Goal: Task Accomplishment & Management: Complete application form

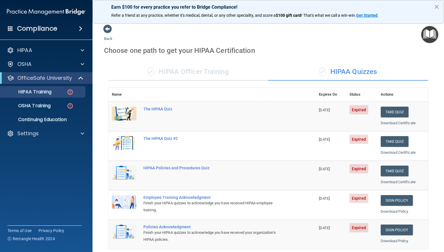
scroll to position [182, 0]
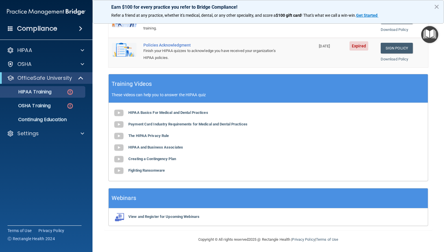
click at [176, 146] on b "HIPAA and Business Associates" at bounding box center [155, 147] width 55 height 4
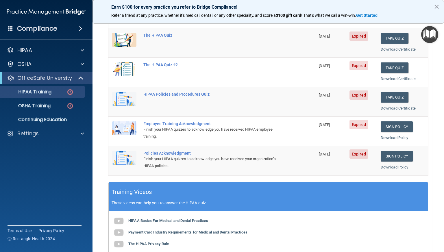
scroll to position [37, 0]
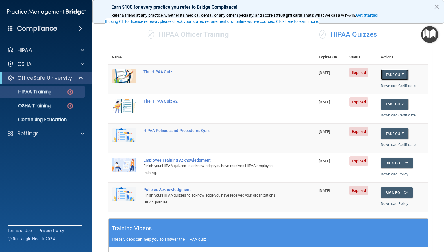
click at [385, 73] on button "Take Quiz" at bounding box center [394, 74] width 28 height 11
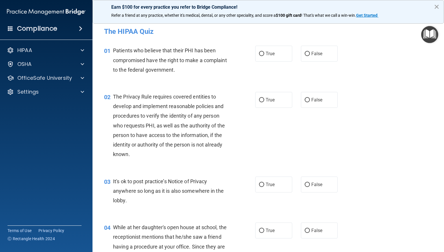
click at [435, 6] on button "×" at bounding box center [435, 6] width 5 height 9
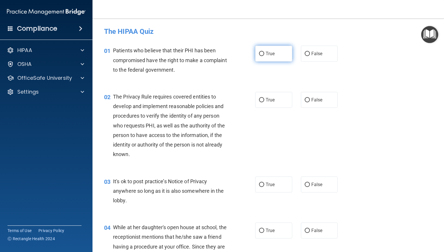
click at [259, 55] on input "True" at bounding box center [261, 54] width 5 height 4
radio input "true"
click at [259, 99] on input "True" at bounding box center [261, 100] width 5 height 4
radio input "true"
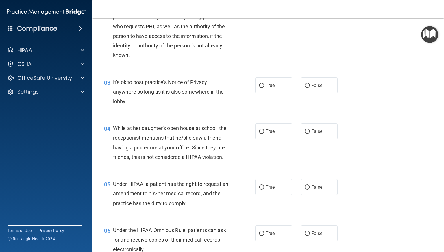
scroll to position [116, 0]
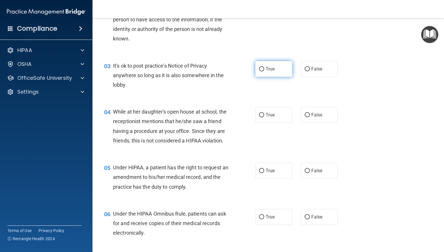
click at [259, 69] on input "True" at bounding box center [261, 69] width 5 height 4
radio input "true"
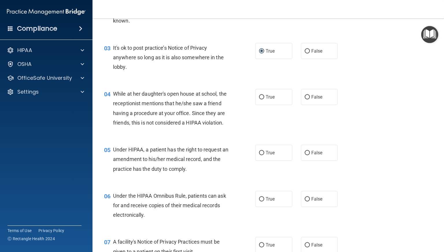
scroll to position [144, 0]
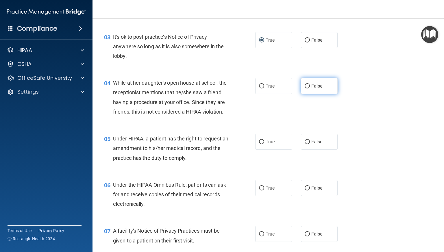
click at [305, 85] on input "False" at bounding box center [306, 86] width 5 height 4
radio input "true"
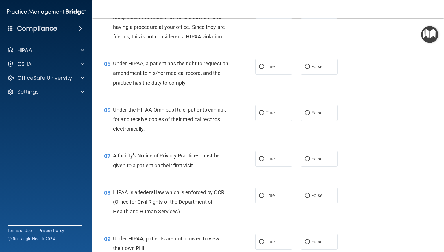
scroll to position [231, 0]
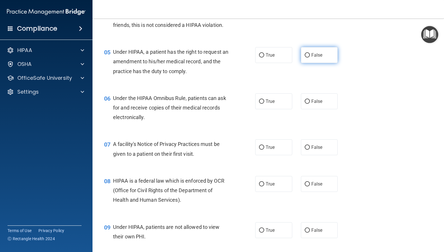
click at [304, 57] on input "False" at bounding box center [306, 55] width 5 height 4
radio input "true"
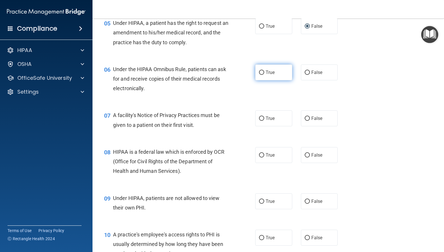
click at [259, 75] on input "True" at bounding box center [261, 72] width 5 height 4
radio input "true"
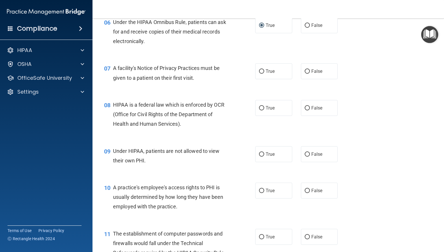
scroll to position [318, 0]
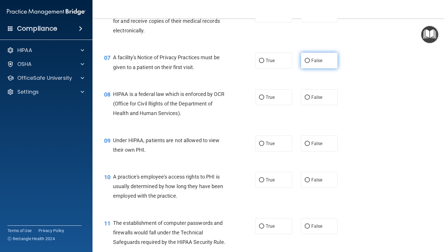
click at [304, 63] on input "False" at bounding box center [306, 61] width 5 height 4
radio input "true"
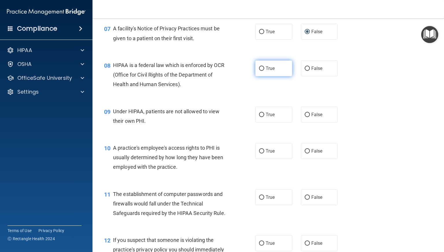
click at [259, 71] on input "True" at bounding box center [261, 68] width 5 height 4
radio input "true"
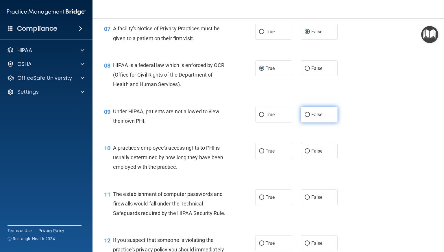
click at [304, 117] on input "False" at bounding box center [306, 115] width 5 height 4
radio input "true"
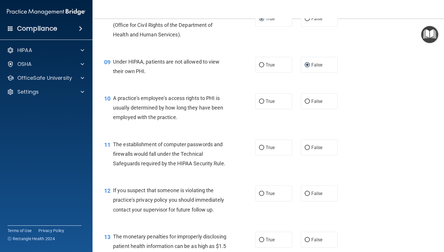
scroll to position [404, 0]
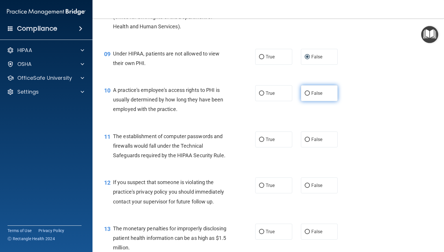
click at [302, 100] on label "False" at bounding box center [319, 93] width 37 height 16
click at [304, 96] on input "False" at bounding box center [306, 93] width 5 height 4
radio input "true"
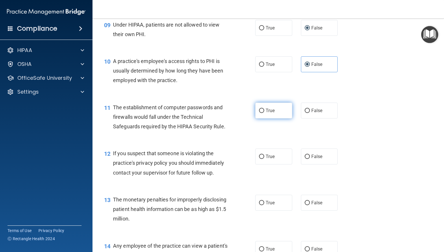
click at [259, 113] on input "True" at bounding box center [261, 111] width 5 height 4
radio input "true"
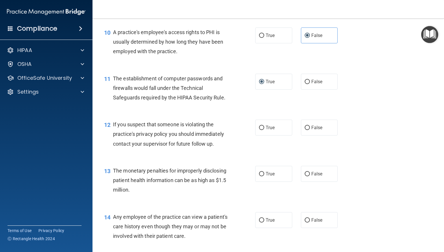
scroll to position [491, 0]
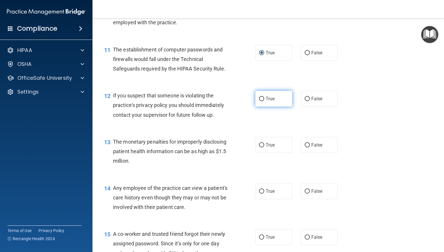
click at [259, 101] on input "True" at bounding box center [261, 99] width 5 height 4
radio input "true"
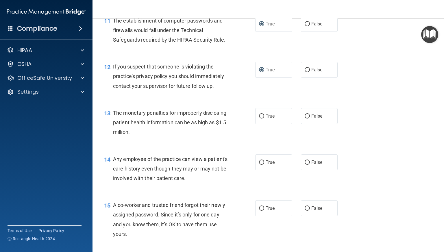
scroll to position [549, 0]
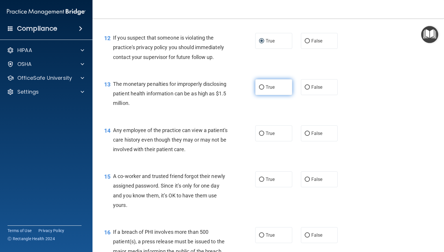
click at [259, 90] on input "True" at bounding box center [261, 87] width 5 height 4
radio input "true"
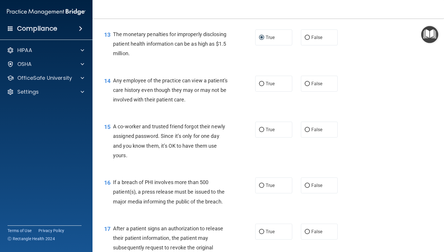
scroll to position [606, 0]
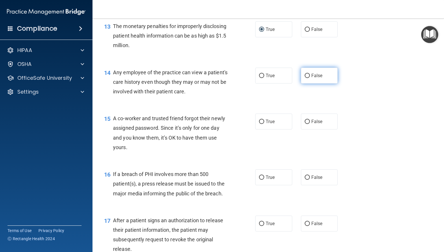
click at [306, 78] on input "False" at bounding box center [306, 76] width 5 height 4
radio input "true"
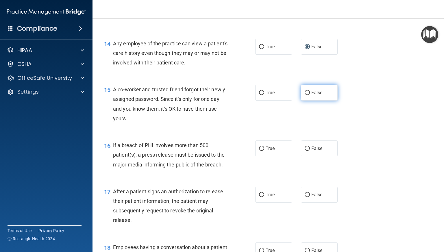
click at [304, 95] on input "False" at bounding box center [306, 93] width 5 height 4
radio input "true"
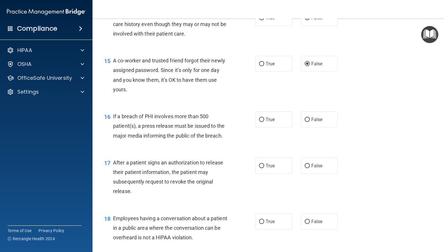
scroll to position [693, 0]
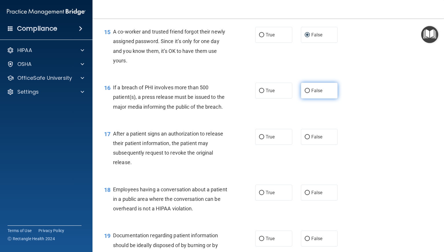
click at [304, 93] on input "False" at bounding box center [306, 91] width 5 height 4
radio input "true"
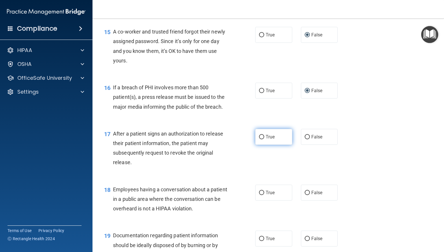
click at [261, 139] on input "True" at bounding box center [261, 137] width 5 height 4
radio input "true"
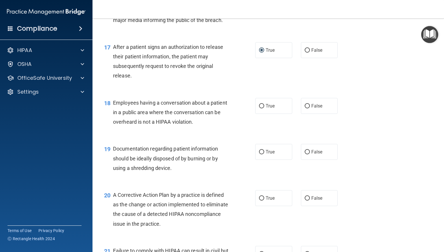
scroll to position [809, 0]
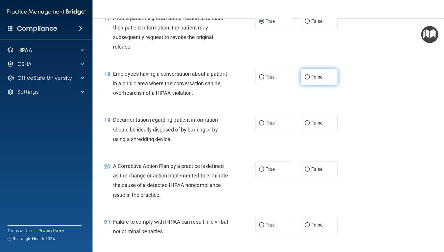
click at [305, 79] on input "False" at bounding box center [306, 77] width 5 height 4
radio input "true"
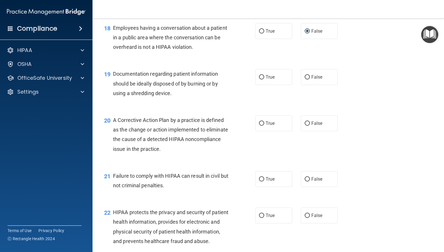
scroll to position [866, 0]
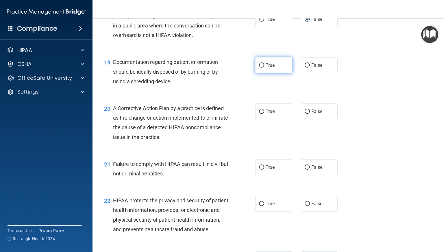
click at [260, 68] on input "True" at bounding box center [261, 65] width 5 height 4
radio input "true"
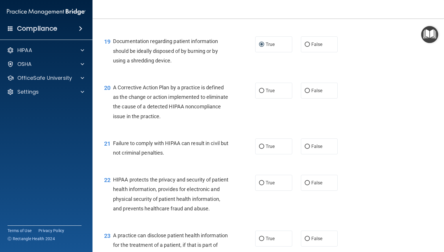
scroll to position [895, 0]
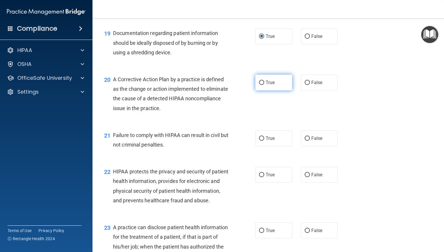
click at [260, 85] on input "True" at bounding box center [261, 83] width 5 height 4
radio input "true"
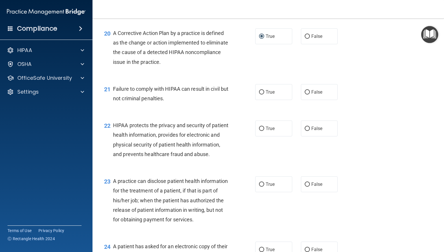
scroll to position [953, 0]
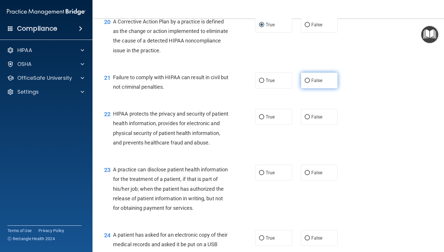
click at [304, 83] on input "False" at bounding box center [306, 81] width 5 height 4
radio input "true"
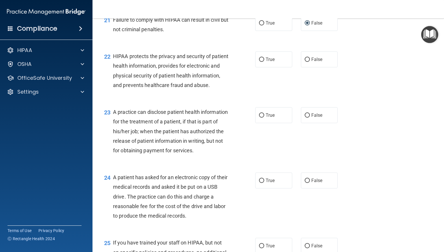
scroll to position [1011, 0]
click at [256, 67] on label "True" at bounding box center [273, 59] width 37 height 16
click at [259, 62] on input "True" at bounding box center [261, 59] width 5 height 4
radio input "true"
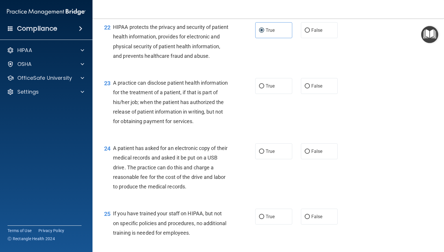
scroll to position [1069, 0]
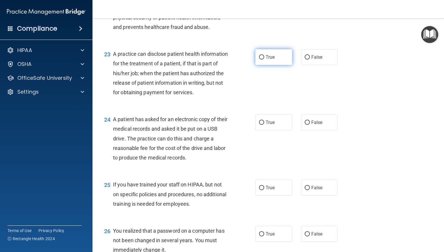
click at [259, 59] on input "True" at bounding box center [261, 57] width 5 height 4
radio input "true"
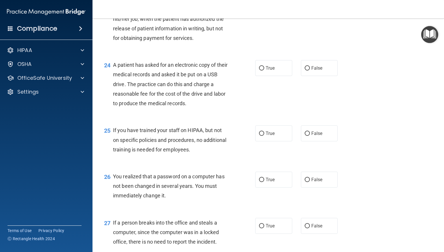
scroll to position [1126, 0]
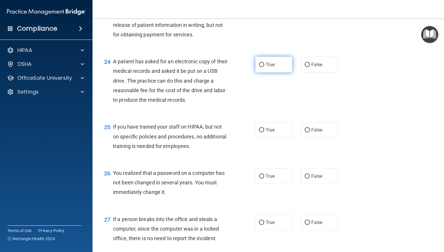
click at [259, 67] on input "True" at bounding box center [261, 65] width 5 height 4
radio input "true"
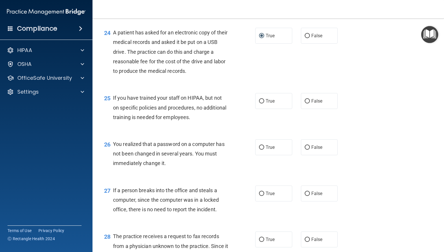
scroll to position [1184, 0]
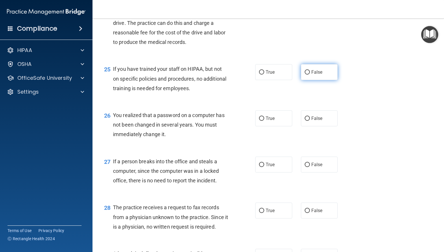
click at [304, 75] on input "False" at bounding box center [306, 72] width 5 height 4
radio input "true"
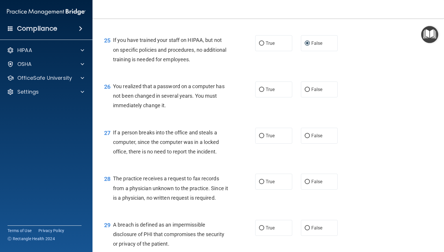
scroll to position [1242, 0]
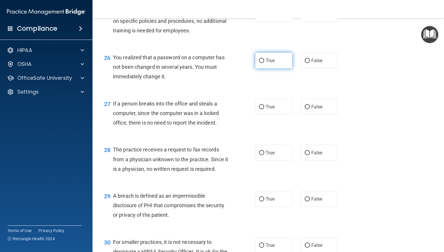
drag, startPoint x: 259, startPoint y: 89, endPoint x: 262, endPoint y: 90, distance: 3.1
click at [259, 63] on input "True" at bounding box center [261, 61] width 5 height 4
radio input "true"
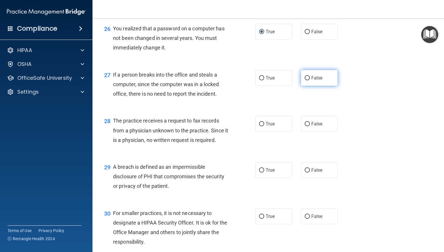
click at [304, 80] on input "False" at bounding box center [306, 78] width 5 height 4
radio input "true"
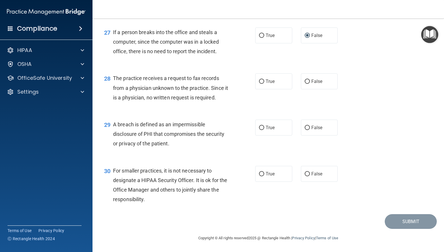
scroll to position [1329, 0]
click at [304, 84] on input "False" at bounding box center [306, 81] width 5 height 4
radio input "true"
click at [259, 131] on label "True" at bounding box center [273, 128] width 37 height 16
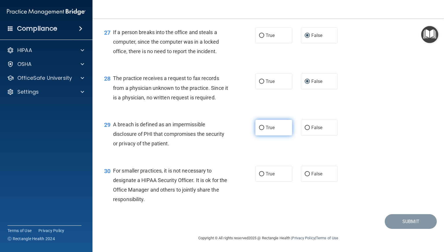
click at [259, 130] on input "True" at bounding box center [261, 128] width 5 height 4
radio input "true"
click at [304, 174] on input "False" at bounding box center [306, 174] width 5 height 4
radio input "true"
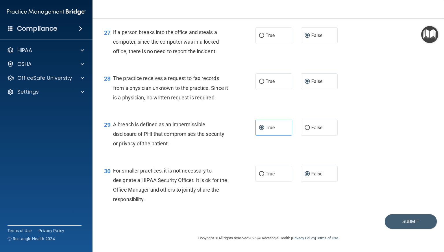
click at [321, 213] on div "30 For smaller practices, it is not necessary to designate a HIPAA Security Off…" at bounding box center [268, 187] width 337 height 56
click at [400, 221] on button "Submit" at bounding box center [410, 221] width 52 height 15
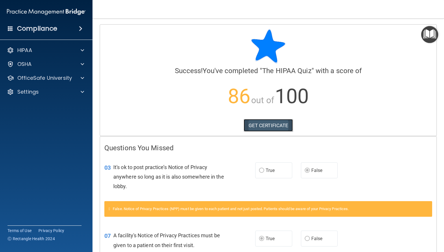
click at [269, 125] on link "GET CERTIFICATE" at bounding box center [267, 125] width 49 height 13
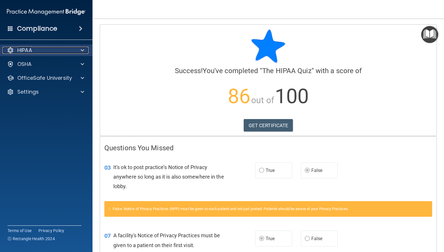
click at [40, 50] on div "HIPAA" at bounding box center [39, 50] width 72 height 7
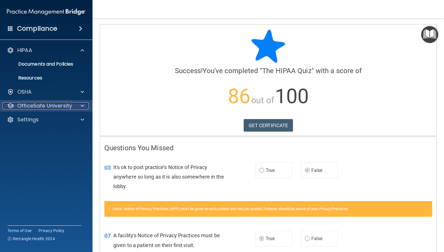
click at [45, 108] on p "OfficeSafe University" at bounding box center [44, 105] width 55 height 7
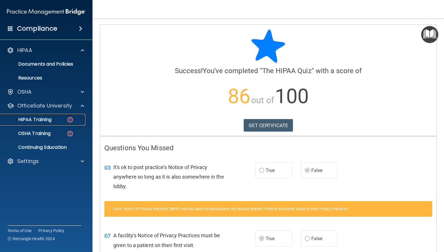
click at [43, 119] on p "HIPAA Training" at bounding box center [28, 120] width 48 height 6
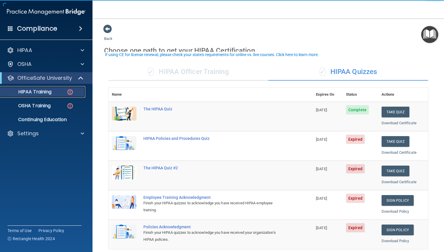
scroll to position [29, 0]
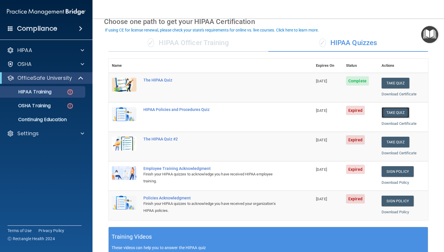
click at [397, 112] on button "Take Quiz" at bounding box center [395, 112] width 28 height 11
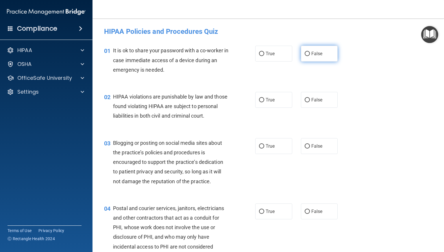
click at [307, 54] on label "False" at bounding box center [319, 54] width 37 height 16
click at [307, 54] on input "False" at bounding box center [306, 54] width 5 height 4
radio input "true"
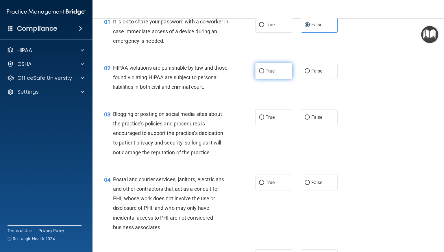
click at [259, 69] on input "True" at bounding box center [261, 71] width 5 height 4
radio input "true"
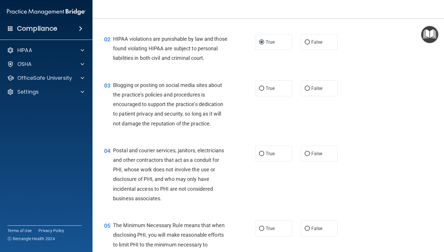
scroll to position [87, 0]
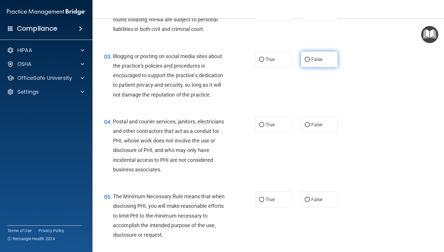
click at [304, 62] on input "False" at bounding box center [306, 59] width 5 height 4
radio input "true"
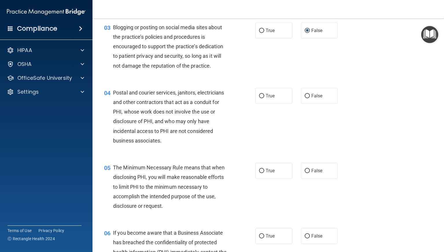
scroll to position [144, 0]
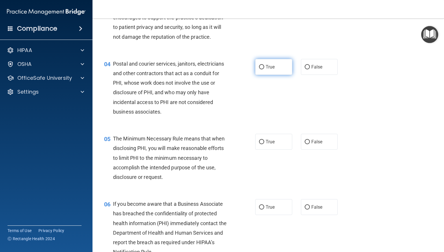
click at [259, 69] on input "True" at bounding box center [261, 67] width 5 height 4
radio input "true"
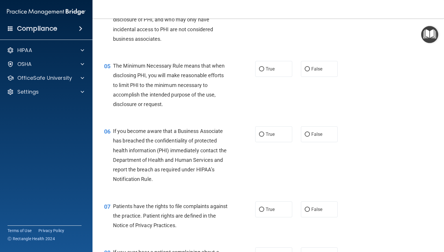
scroll to position [231, 0]
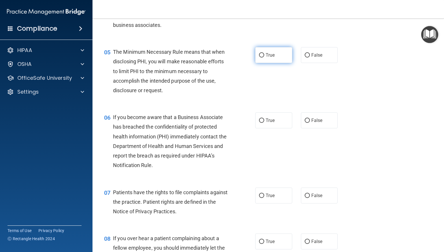
click at [259, 63] on label "True" at bounding box center [273, 55] width 37 height 16
click at [259, 57] on input "True" at bounding box center [261, 55] width 5 height 4
radio input "true"
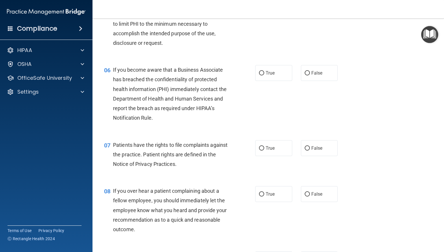
scroll to position [289, 0]
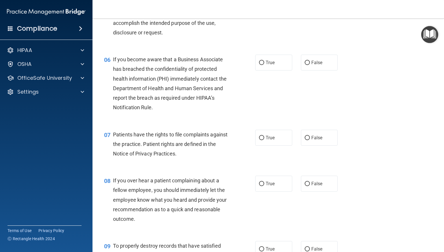
drag, startPoint x: 261, startPoint y: 72, endPoint x: 249, endPoint y: 74, distance: 12.8
click at [255, 70] on label "True" at bounding box center [273, 63] width 37 height 16
click at [259, 65] on input "True" at bounding box center [261, 63] width 5 height 4
radio input "true"
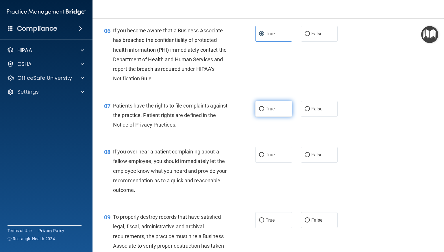
click at [259, 111] on input "True" at bounding box center [261, 109] width 5 height 4
radio input "true"
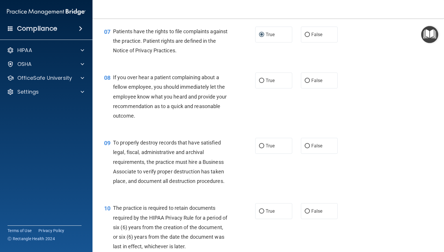
scroll to position [404, 0]
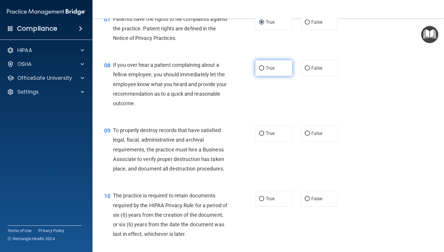
click at [259, 70] on input "True" at bounding box center [261, 68] width 5 height 4
radio input "true"
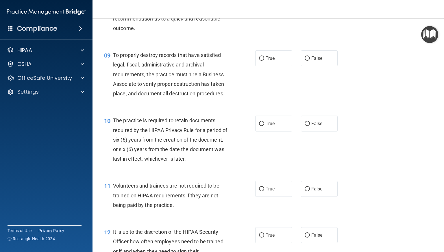
scroll to position [491, 0]
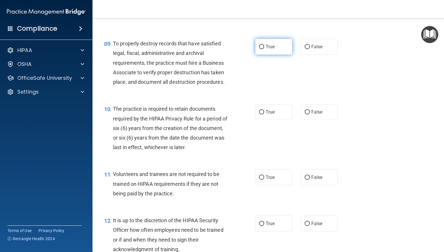
drag, startPoint x: 261, startPoint y: 58, endPoint x: 255, endPoint y: 60, distance: 6.3
click at [261, 49] on input "True" at bounding box center [261, 47] width 5 height 4
radio input "true"
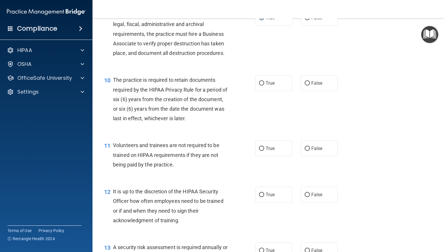
scroll to position [549, 0]
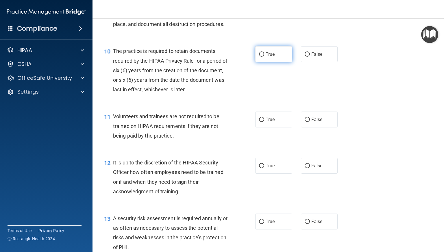
click at [259, 57] on input "True" at bounding box center [261, 54] width 5 height 4
radio input "true"
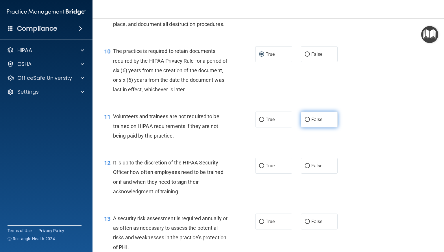
click at [304, 122] on input "False" at bounding box center [306, 120] width 5 height 4
radio input "true"
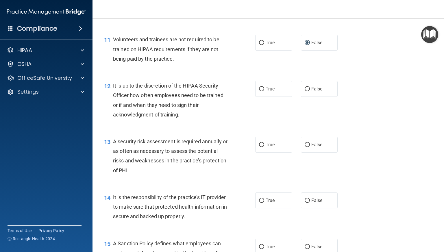
scroll to position [635, 0]
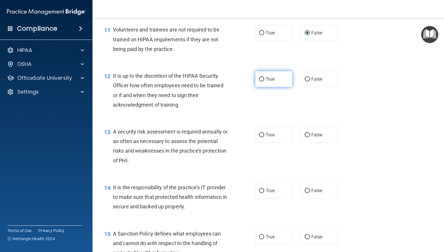
click at [259, 81] on input "True" at bounding box center [261, 79] width 5 height 4
radio input "true"
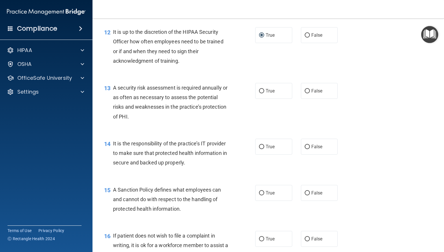
scroll to position [693, 0]
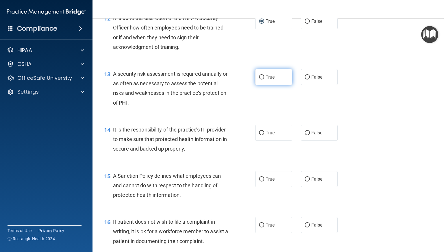
click at [259, 79] on input "True" at bounding box center [261, 77] width 5 height 4
radio input "true"
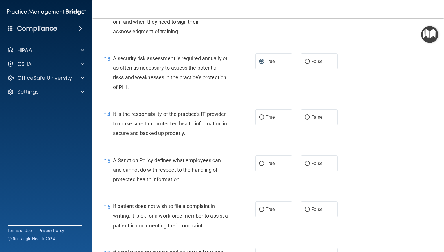
scroll to position [722, 0]
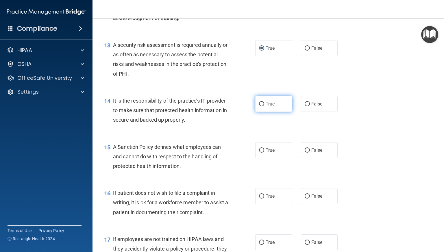
click at [260, 106] on input "True" at bounding box center [261, 104] width 5 height 4
radio input "true"
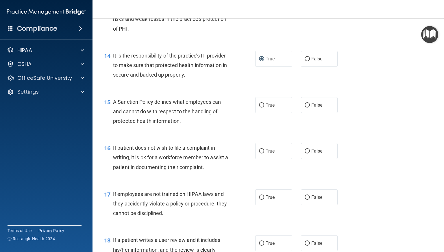
scroll to position [780, 0]
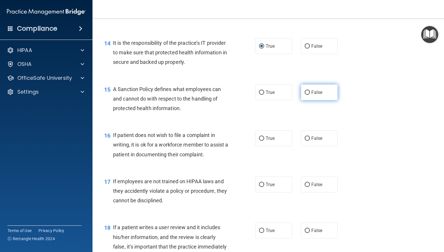
click at [304, 100] on label "False" at bounding box center [319, 92] width 37 height 16
click at [304, 95] on input "False" at bounding box center [306, 92] width 5 height 4
radio input "true"
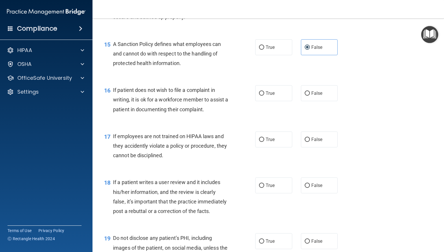
scroll to position [838, 0]
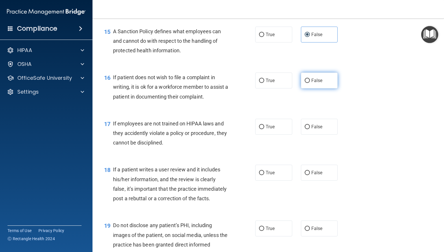
click at [306, 88] on label "False" at bounding box center [319, 80] width 37 height 16
click at [306, 83] on input "False" at bounding box center [306, 81] width 5 height 4
radio input "true"
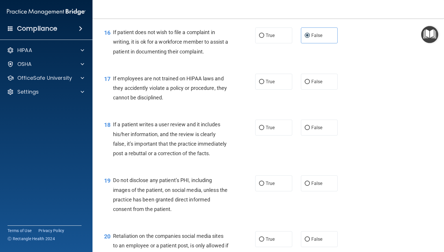
scroll to position [895, 0]
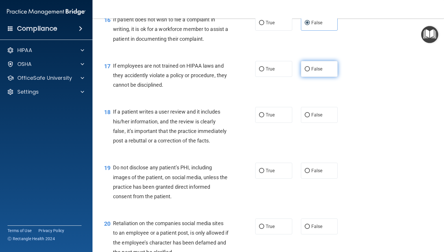
click at [304, 71] on input "False" at bounding box center [306, 69] width 5 height 4
radio input "true"
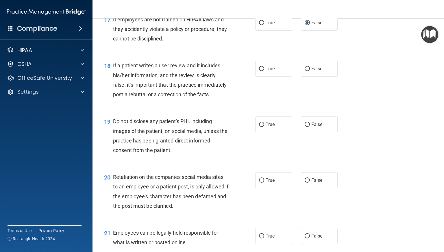
scroll to position [953, 0]
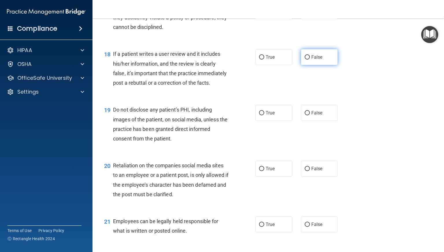
click at [307, 65] on label "False" at bounding box center [319, 57] width 37 height 16
click at [307, 59] on input "False" at bounding box center [306, 57] width 5 height 4
radio input "true"
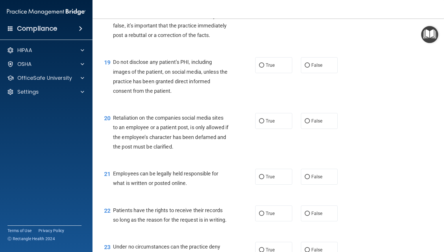
scroll to position [1011, 0]
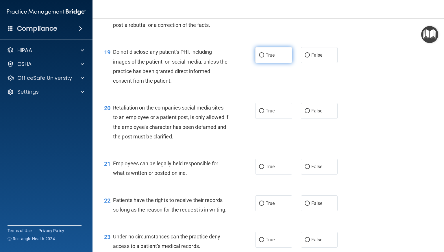
click at [259, 57] on input "True" at bounding box center [261, 55] width 5 height 4
radio input "true"
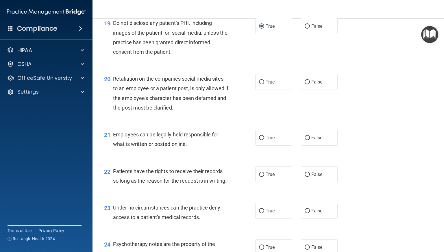
scroll to position [1069, 0]
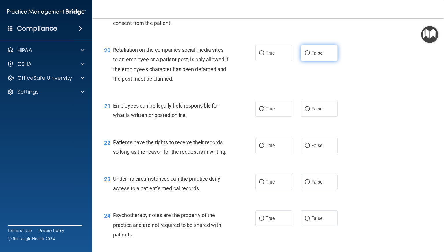
click at [302, 61] on label "False" at bounding box center [319, 53] width 37 height 16
click at [304, 55] on input "False" at bounding box center [306, 53] width 5 height 4
radio input "true"
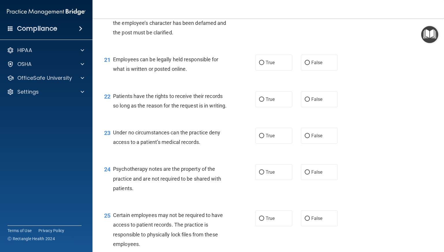
scroll to position [1126, 0]
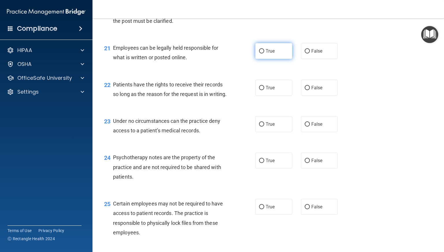
click at [261, 53] on input "True" at bounding box center [261, 51] width 5 height 4
radio input "true"
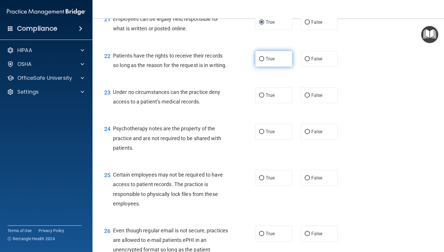
click at [260, 61] on input "True" at bounding box center [261, 59] width 5 height 4
radio input "true"
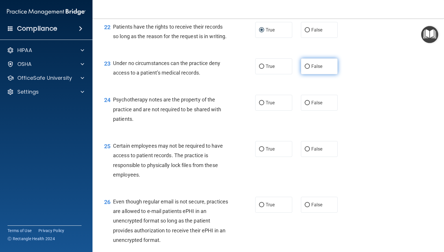
click at [304, 69] on input "False" at bounding box center [306, 66] width 5 height 4
radio input "true"
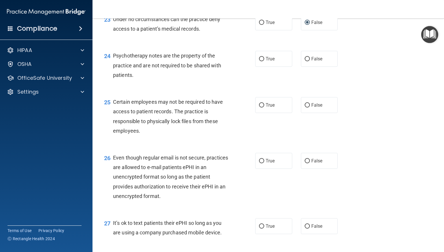
scroll to position [1242, 0]
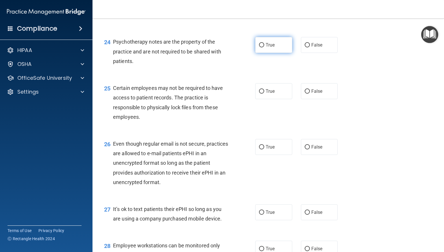
click at [261, 47] on input "True" at bounding box center [261, 45] width 5 height 4
radio input "true"
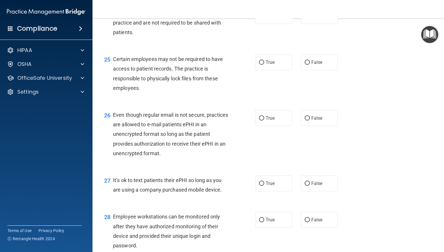
scroll to position [1300, 0]
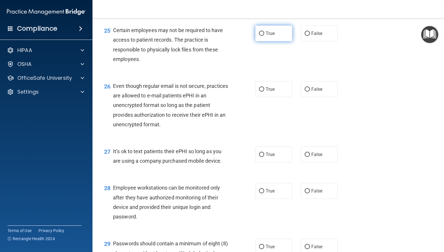
click at [261, 36] on input "True" at bounding box center [261, 33] width 5 height 4
radio input "true"
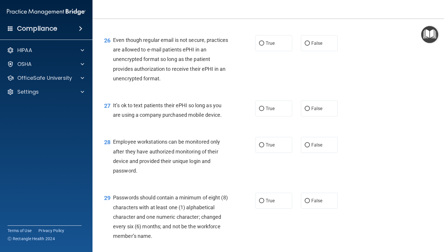
scroll to position [1357, 0]
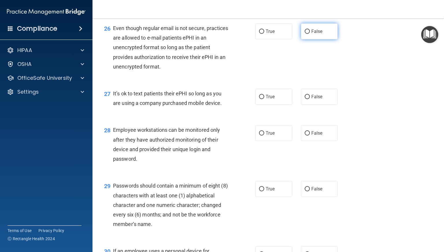
click at [304, 34] on input "False" at bounding box center [306, 31] width 5 height 4
radio input "true"
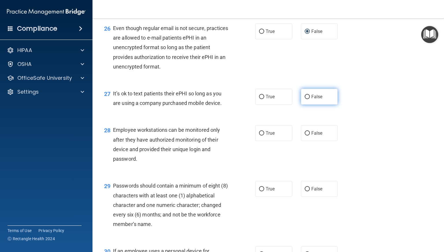
click at [304, 105] on label "False" at bounding box center [319, 97] width 37 height 16
click at [304, 99] on input "False" at bounding box center [306, 97] width 5 height 4
radio input "true"
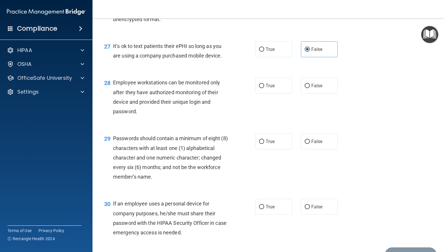
scroll to position [1415, 0]
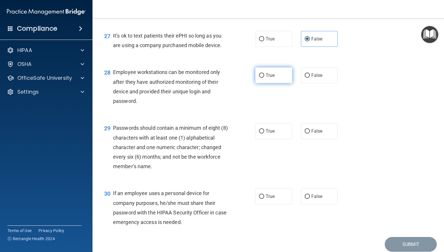
click at [259, 78] on input "True" at bounding box center [261, 75] width 5 height 4
radio input "true"
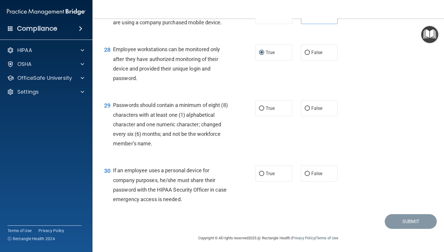
scroll to position [1467, 0]
click at [259, 108] on input "True" at bounding box center [261, 108] width 5 height 4
radio input "true"
drag, startPoint x: 260, startPoint y: 174, endPoint x: 213, endPoint y: 189, distance: 49.4
click at [259, 174] on input "True" at bounding box center [261, 174] width 5 height 4
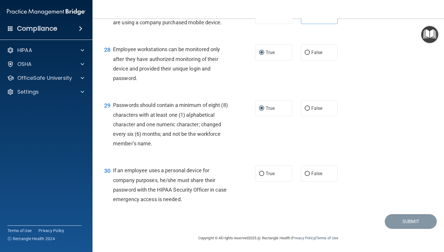
radio input "true"
click at [402, 222] on button "Submit" at bounding box center [410, 221] width 52 height 15
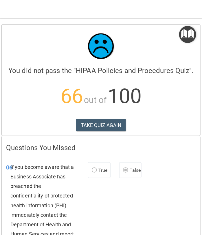
click at [175, 10] on nav "Toggle navigation [PERSON_NAME] [EMAIL_ADDRESS][DOMAIN_NAME] Manage My Enterpri…" at bounding box center [101, 9] width 202 height 18
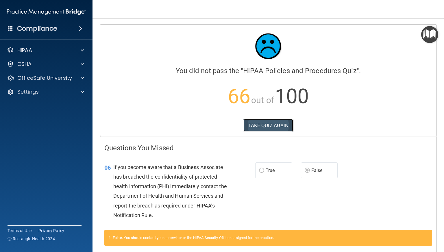
click at [273, 127] on button "TAKE QUIZ AGAIN" at bounding box center [268, 125] width 50 height 13
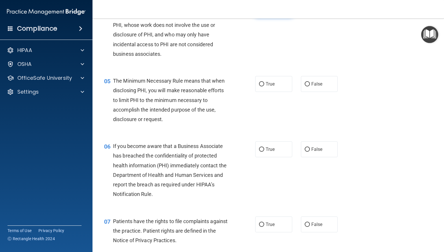
scroll to position [231, 0]
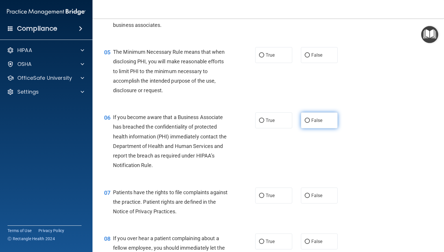
click at [304, 123] on input "False" at bounding box center [306, 120] width 5 height 4
radio input "true"
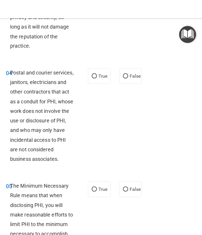
click at [145, 27] on div "03 Blogging or posting on social media sites about the practice’s policies and …" at bounding box center [100, 4] width 199 height 113
click at [159, 7] on nav "Toggle navigation [PERSON_NAME] [EMAIL_ADDRESS][DOMAIN_NAME] Manage My Enterpri…" at bounding box center [101, 9] width 202 height 18
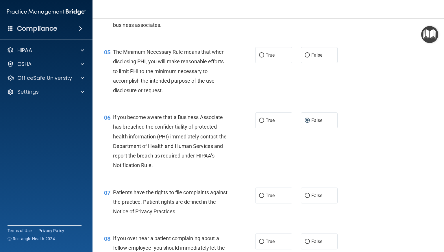
scroll to position [0, 0]
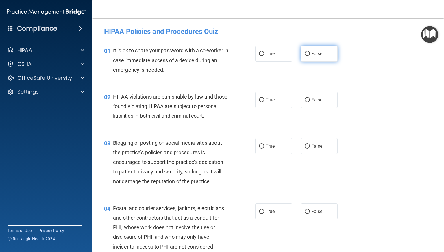
click at [304, 53] on input "False" at bounding box center [306, 54] width 5 height 4
radio input "true"
click at [259, 99] on input "True" at bounding box center [261, 100] width 5 height 4
radio input "true"
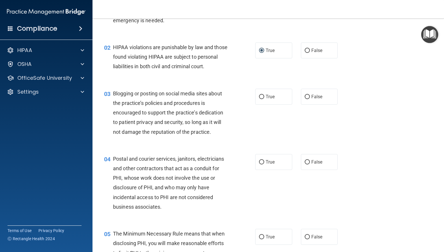
scroll to position [58, 0]
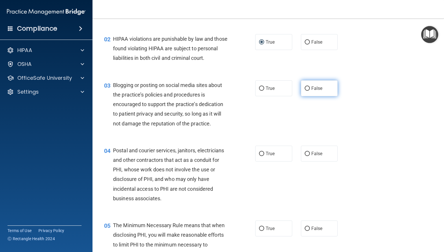
click at [306, 91] on input "False" at bounding box center [306, 88] width 5 height 4
radio input "true"
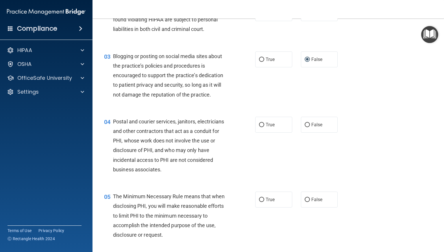
scroll to position [116, 0]
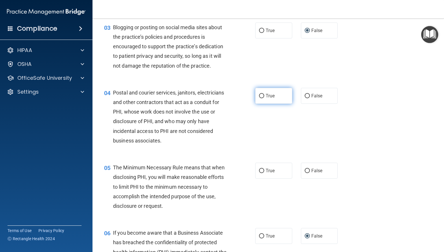
click at [261, 98] on input "True" at bounding box center [261, 96] width 5 height 4
radio input "true"
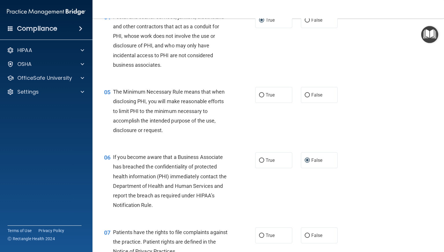
scroll to position [202, 0]
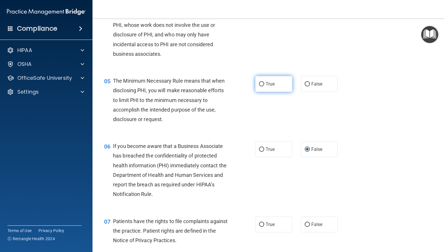
click at [262, 92] on label "True" at bounding box center [273, 84] width 37 height 16
click at [262, 86] on input "True" at bounding box center [261, 84] width 5 height 4
radio input "true"
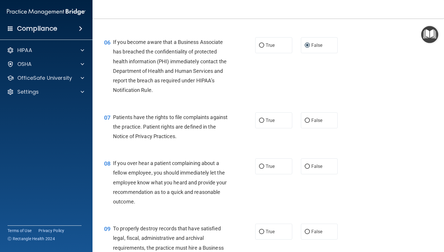
scroll to position [318, 0]
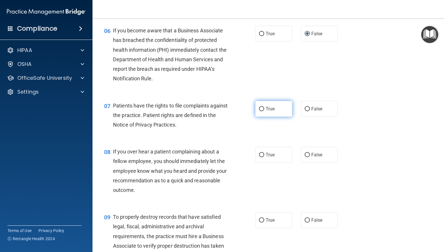
click at [259, 111] on input "True" at bounding box center [261, 109] width 5 height 4
radio input "true"
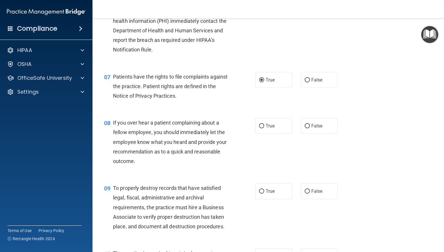
scroll to position [375, 0]
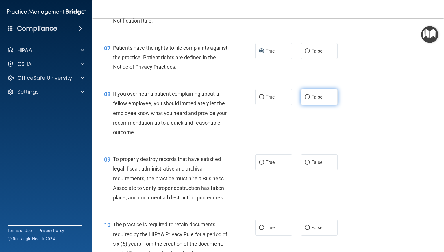
click at [304, 99] on input "False" at bounding box center [306, 97] width 5 height 4
radio input "true"
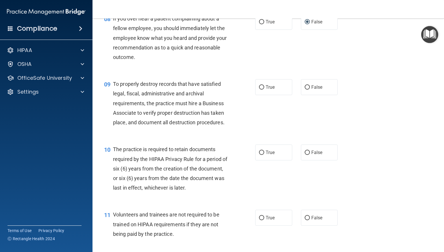
scroll to position [462, 0]
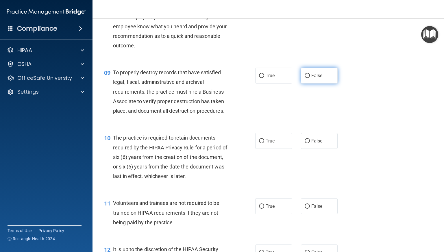
click at [303, 83] on label "False" at bounding box center [319, 76] width 37 height 16
click at [304, 78] on input "False" at bounding box center [306, 76] width 5 height 4
radio input "true"
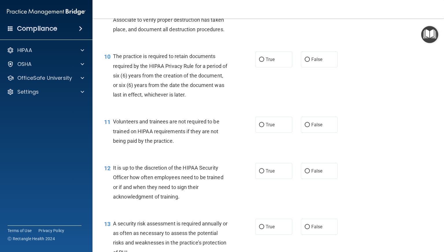
scroll to position [549, 0]
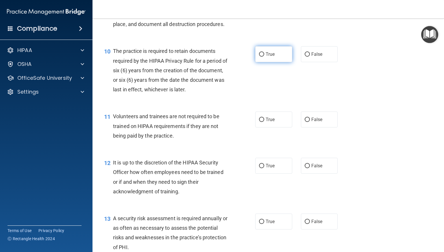
click at [259, 57] on input "True" at bounding box center [261, 54] width 5 height 4
radio input "true"
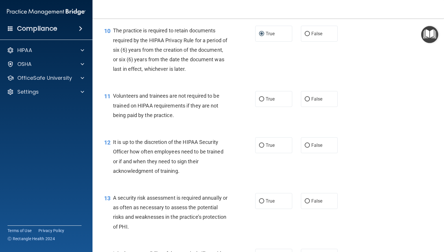
scroll to position [578, 0]
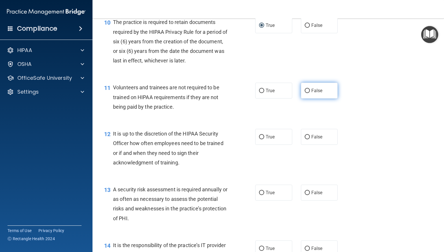
click at [304, 93] on input "False" at bounding box center [306, 91] width 5 height 4
radio input "true"
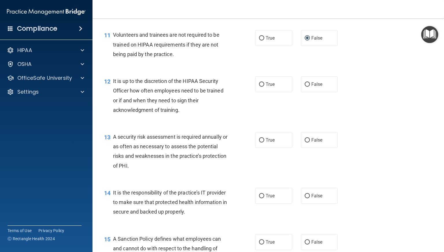
scroll to position [635, 0]
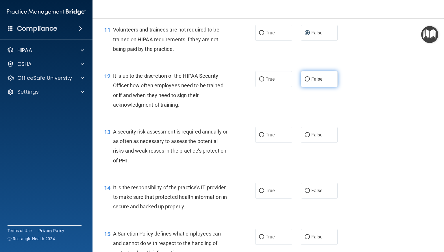
click at [304, 81] on input "False" at bounding box center [306, 79] width 5 height 4
radio input "true"
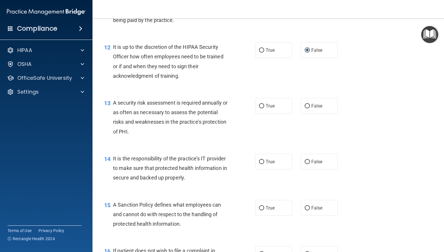
scroll to position [693, 0]
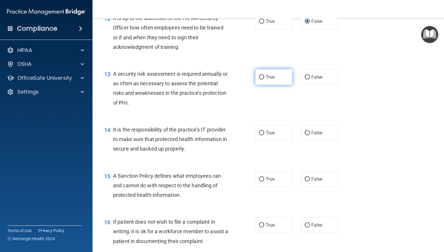
click at [256, 84] on label "True" at bounding box center [273, 77] width 37 height 16
click at [259, 79] on input "True" at bounding box center [261, 77] width 5 height 4
radio input "true"
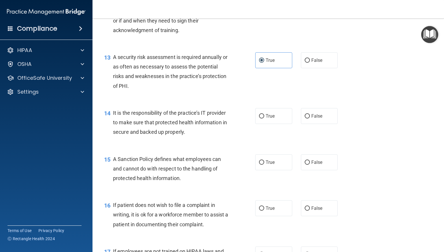
scroll to position [722, 0]
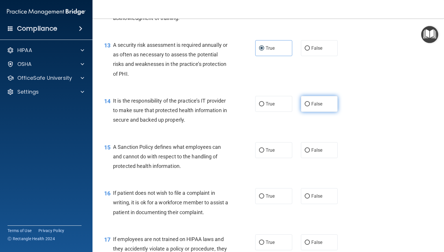
click at [304, 106] on input "False" at bounding box center [306, 104] width 5 height 4
radio input "true"
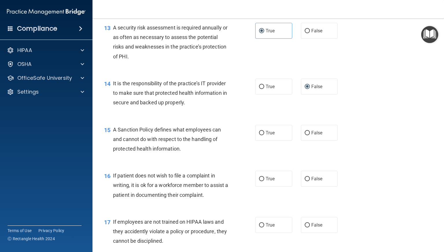
scroll to position [780, 0]
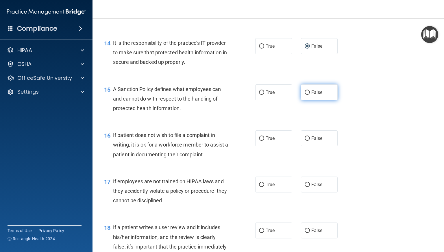
click at [306, 95] on input "False" at bounding box center [306, 92] width 5 height 4
radio input "true"
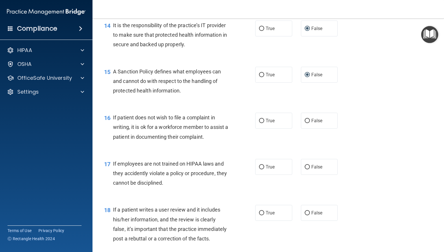
scroll to position [838, 0]
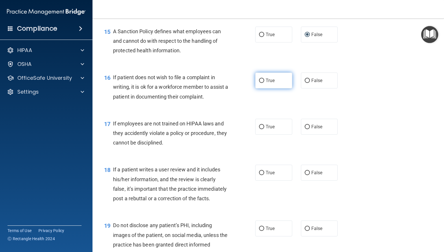
click at [255, 88] on label "True" at bounding box center [273, 80] width 37 height 16
click at [259, 83] on input "True" at bounding box center [261, 81] width 5 height 4
radio input "true"
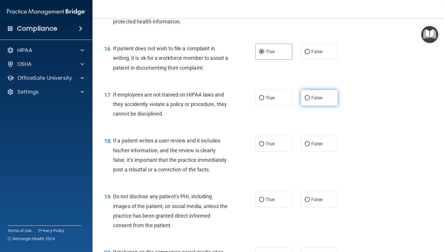
click at [304, 100] on input "False" at bounding box center [306, 98] width 5 height 4
radio input "true"
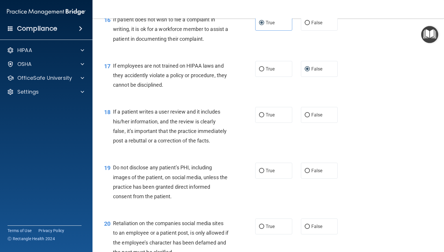
scroll to position [924, 0]
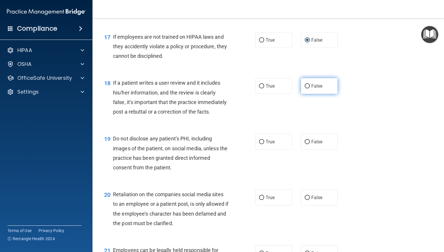
click at [304, 88] on input "False" at bounding box center [306, 86] width 5 height 4
radio input "true"
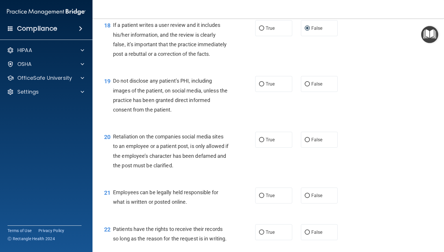
scroll to position [1011, 0]
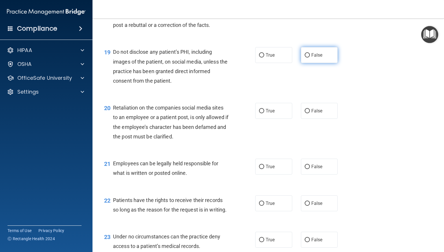
click at [304, 57] on input "False" at bounding box center [306, 55] width 5 height 4
radio input "true"
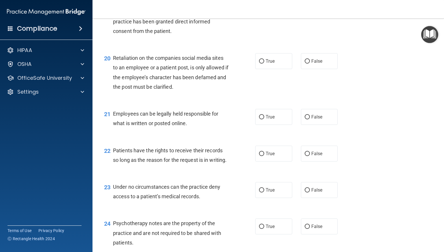
scroll to position [1069, 0]
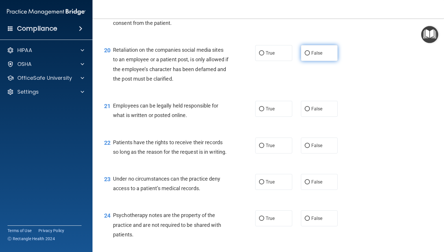
click at [303, 61] on label "False" at bounding box center [319, 53] width 37 height 16
click at [304, 55] on input "False" at bounding box center [306, 53] width 5 height 4
radio input "true"
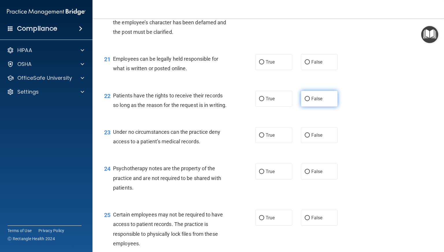
scroll to position [1126, 0]
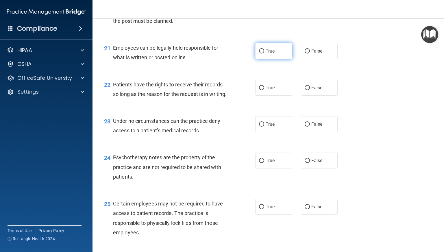
click at [259, 53] on input "True" at bounding box center [261, 51] width 5 height 4
radio input "true"
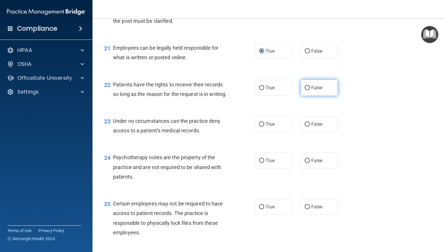
click at [304, 90] on input "False" at bounding box center [306, 88] width 5 height 4
radio input "true"
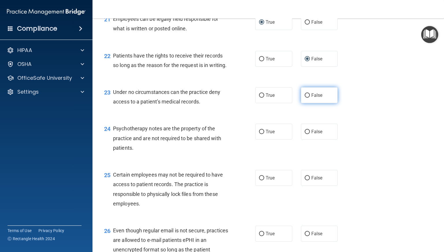
click at [304, 103] on label "False" at bounding box center [319, 95] width 37 height 16
click at [304, 98] on input "False" at bounding box center [306, 95] width 5 height 4
radio input "true"
click at [304, 98] on input "False" at bounding box center [306, 95] width 5 height 4
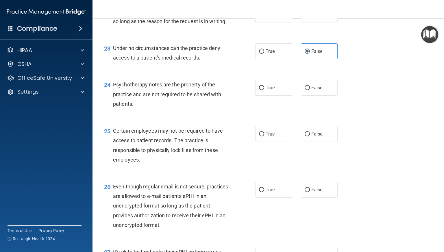
scroll to position [1213, 0]
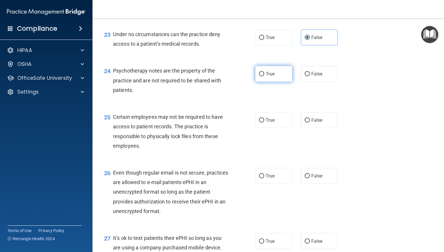
click at [259, 76] on input "True" at bounding box center [261, 74] width 5 height 4
radio input "true"
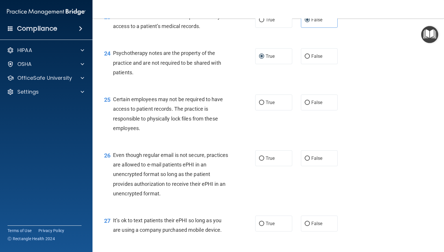
scroll to position [1271, 0]
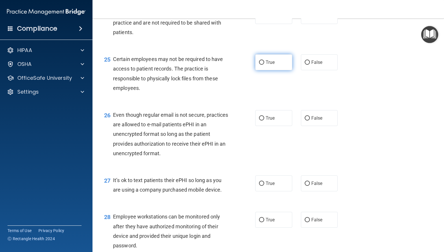
click at [259, 65] on input "True" at bounding box center [261, 62] width 5 height 4
radio input "true"
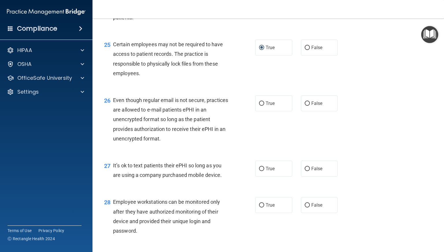
scroll to position [1300, 0]
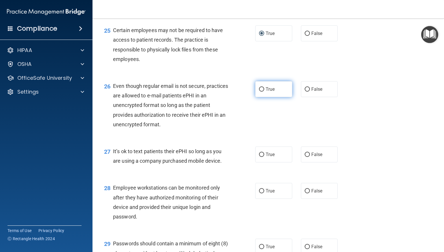
click at [259, 92] on input "True" at bounding box center [261, 89] width 5 height 4
radio input "true"
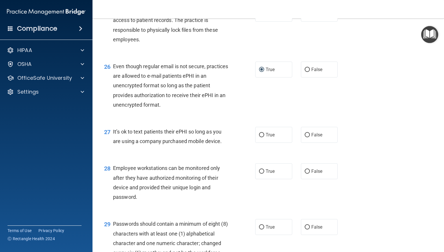
scroll to position [1357, 0]
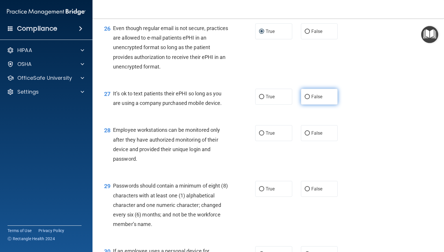
click at [304, 99] on input "False" at bounding box center [306, 97] width 5 height 4
radio input "true"
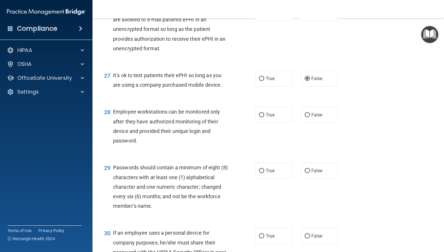
scroll to position [1415, 0]
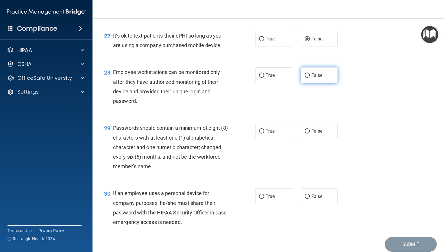
click at [304, 78] on input "False" at bounding box center [306, 75] width 5 height 4
radio input "true"
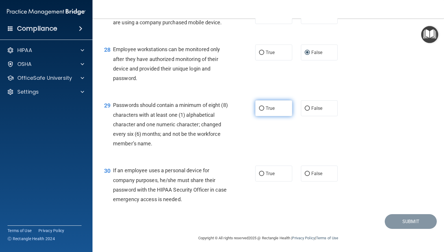
click at [259, 111] on input "True" at bounding box center [261, 108] width 5 height 4
radio input "true"
drag, startPoint x: 303, startPoint y: 170, endPoint x: 347, endPoint y: 171, distance: 43.6
click at [304, 171] on label "False" at bounding box center [319, 173] width 37 height 16
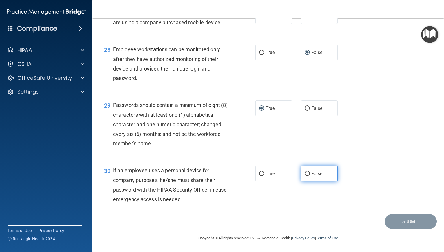
click at [305, 172] on input "False" at bounding box center [306, 174] width 5 height 4
radio input "true"
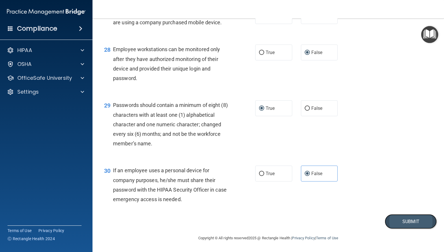
click at [400, 221] on button "Submit" at bounding box center [410, 221] width 52 height 15
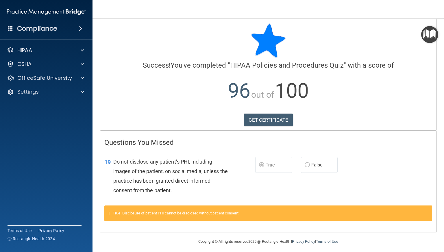
scroll to position [8, 0]
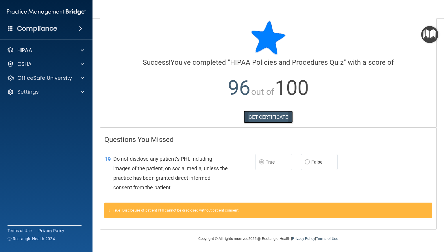
click at [268, 116] on link "GET CERTIFICATE" at bounding box center [267, 117] width 49 height 13
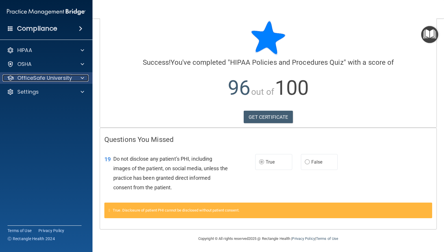
click at [57, 79] on p "OfficeSafe University" at bounding box center [44, 78] width 55 height 7
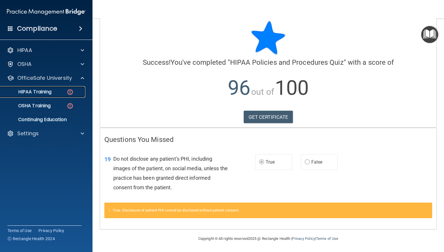
click at [43, 94] on p "HIPAA Training" at bounding box center [28, 92] width 48 height 6
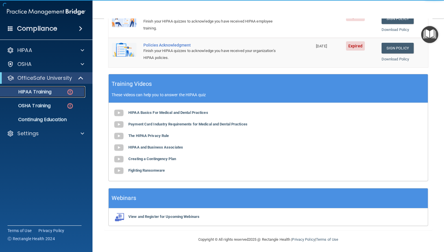
scroll to position [37, 0]
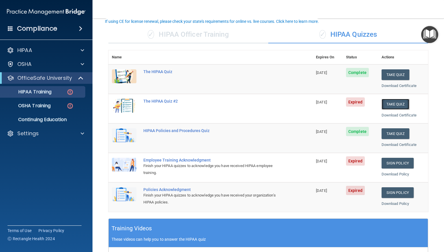
click at [392, 101] on button "Take Quiz" at bounding box center [395, 104] width 28 height 11
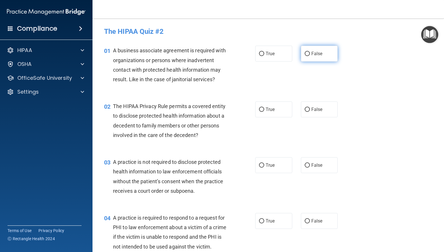
click at [303, 54] on label "False" at bounding box center [319, 54] width 37 height 16
click at [304, 52] on input "False" at bounding box center [306, 54] width 5 height 4
radio input "true"
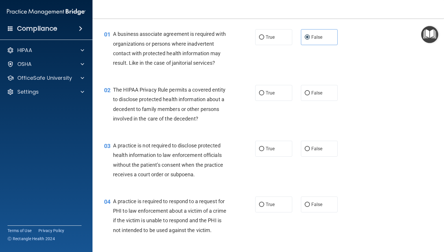
scroll to position [29, 0]
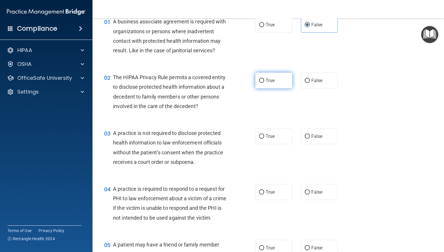
click at [259, 79] on input "True" at bounding box center [261, 81] width 5 height 4
radio input "true"
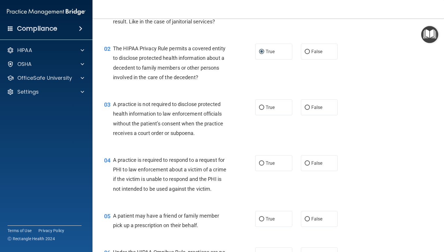
scroll to position [87, 0]
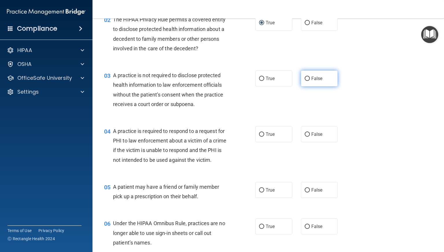
click at [304, 77] on input "False" at bounding box center [306, 79] width 5 height 4
radio input "true"
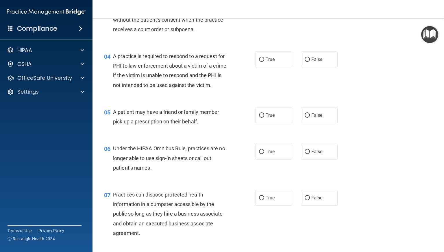
scroll to position [173, 0]
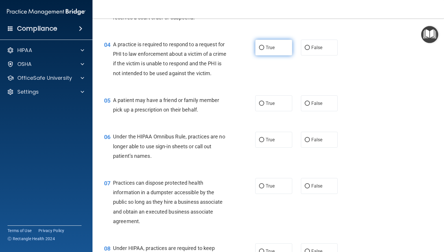
click at [260, 49] on input "True" at bounding box center [261, 48] width 5 height 4
radio input "true"
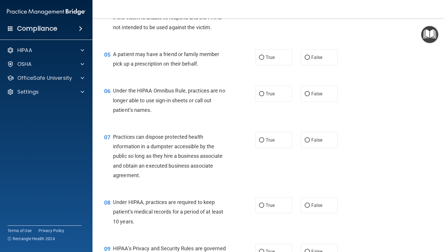
scroll to position [231, 0]
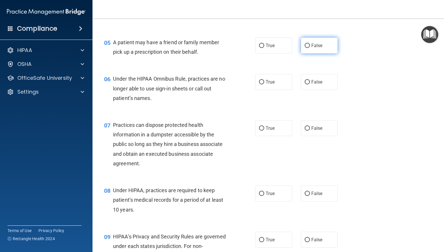
click at [304, 48] on input "False" at bounding box center [306, 46] width 5 height 4
radio input "true"
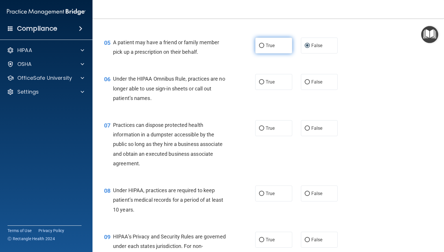
click at [259, 48] on input "True" at bounding box center [261, 46] width 5 height 4
radio input "true"
radio input "false"
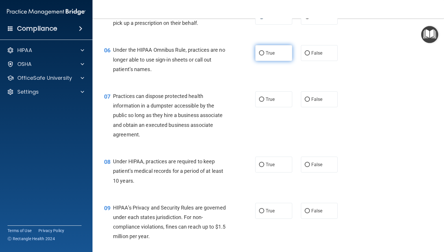
click at [259, 55] on input "True" at bounding box center [261, 53] width 5 height 4
radio input "true"
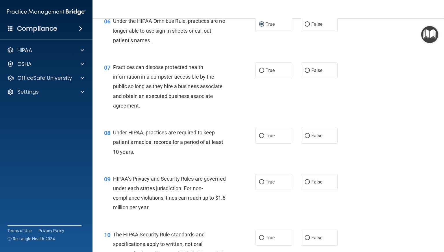
scroll to position [318, 0]
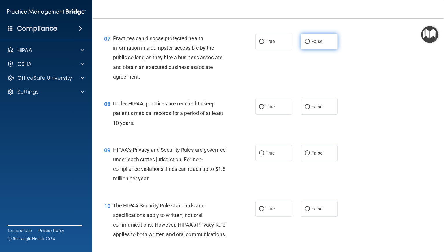
click at [304, 44] on input "False" at bounding box center [306, 42] width 5 height 4
radio input "true"
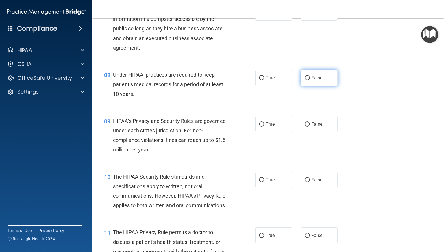
click at [304, 80] on input "False" at bounding box center [306, 78] width 5 height 4
radio input "true"
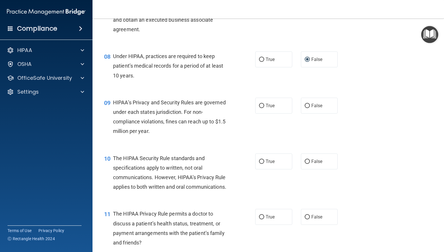
scroll to position [375, 0]
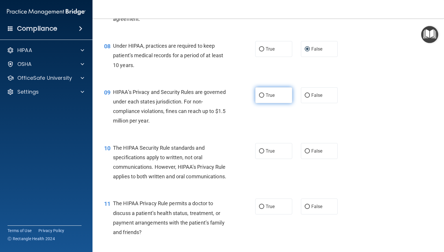
click at [259, 98] on input "True" at bounding box center [261, 95] width 5 height 4
radio input "true"
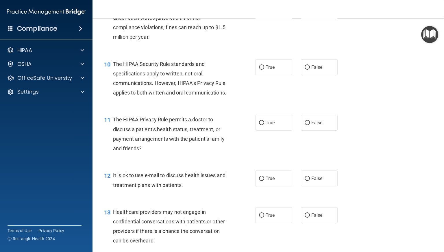
scroll to position [462, 0]
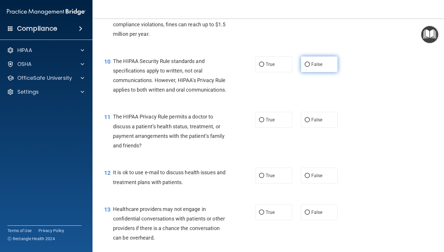
click at [304, 67] on input "False" at bounding box center [306, 64] width 5 height 4
radio input "true"
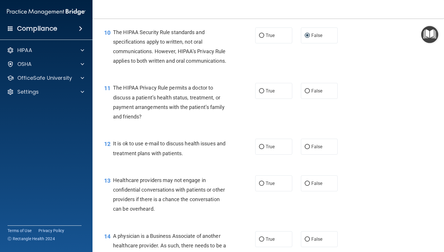
scroll to position [520, 0]
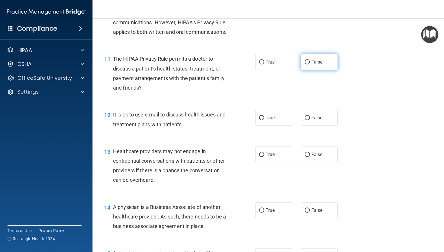
drag, startPoint x: 301, startPoint y: 83, endPoint x: 305, endPoint y: 83, distance: 3.8
click at [302, 70] on label "False" at bounding box center [319, 62] width 37 height 16
click at [304, 64] on input "False" at bounding box center [306, 62] width 5 height 4
radio input "true"
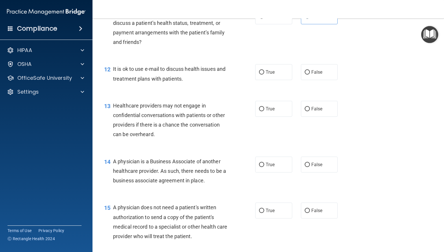
scroll to position [578, 0]
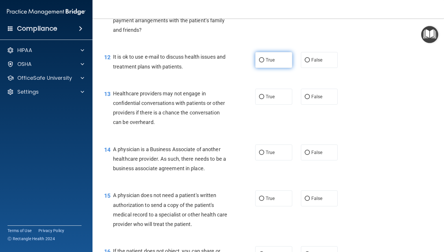
click at [259, 62] on input "True" at bounding box center [261, 60] width 5 height 4
radio input "true"
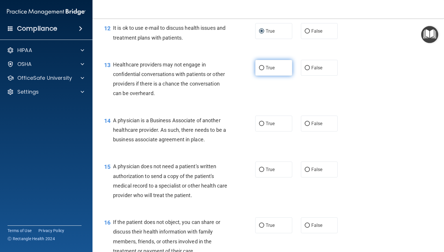
click at [259, 70] on input "True" at bounding box center [261, 68] width 5 height 4
radio input "true"
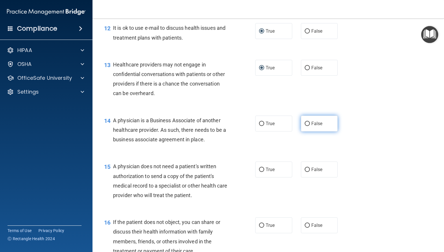
click at [304, 126] on input "False" at bounding box center [306, 124] width 5 height 4
radio input "true"
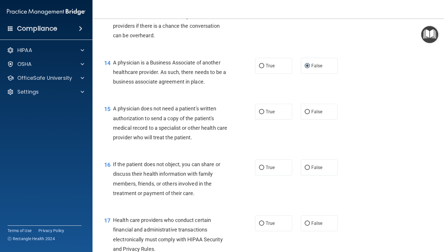
scroll to position [693, 0]
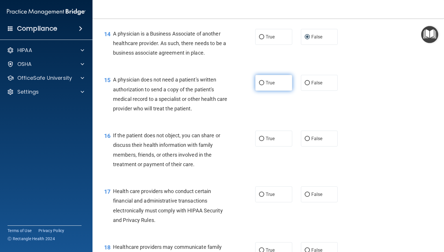
click at [259, 85] on input "True" at bounding box center [261, 83] width 5 height 4
radio input "true"
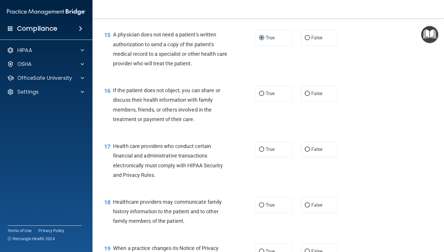
scroll to position [751, 0]
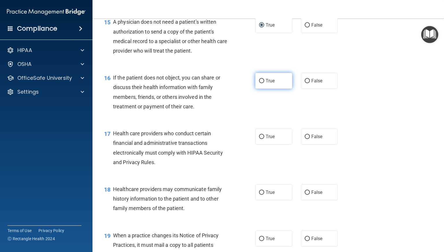
click at [259, 83] on input "True" at bounding box center [261, 81] width 5 height 4
radio input "true"
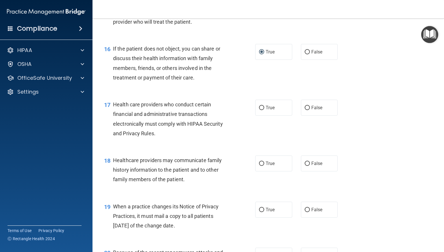
scroll to position [809, 0]
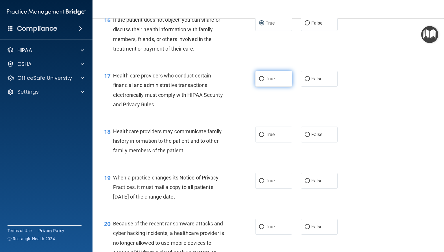
click at [259, 81] on input "True" at bounding box center [261, 79] width 5 height 4
radio input "true"
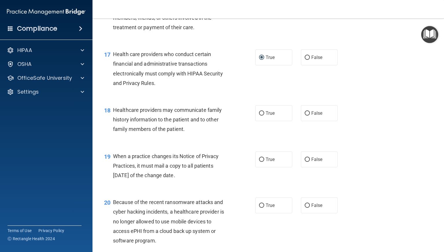
scroll to position [866, 0]
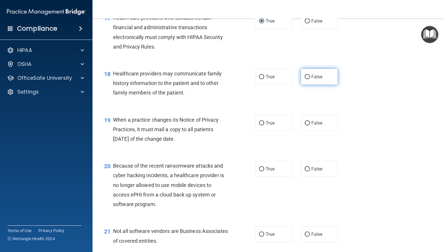
click at [304, 79] on input "False" at bounding box center [306, 77] width 5 height 4
radio input "true"
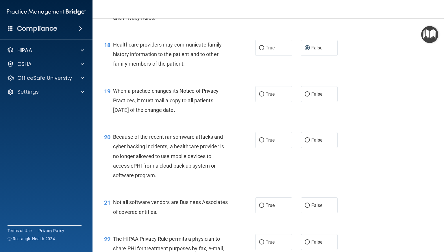
scroll to position [924, 0]
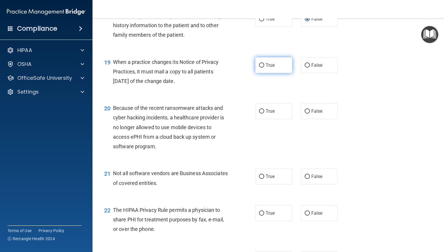
click at [259, 68] on input "True" at bounding box center [261, 65] width 5 height 4
radio input "true"
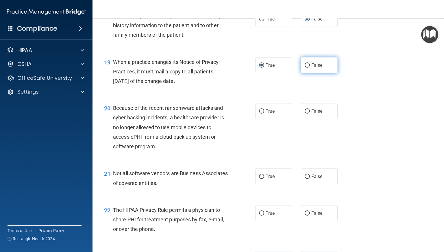
click at [304, 68] on input "False" at bounding box center [306, 65] width 5 height 4
radio input "true"
radio input "false"
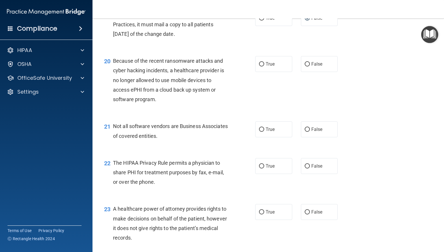
scroll to position [982, 0]
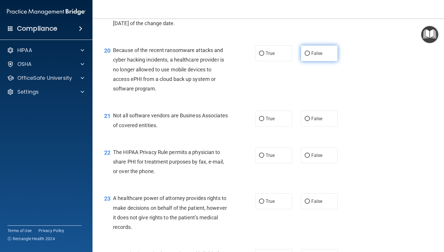
click at [306, 56] on input "False" at bounding box center [306, 53] width 5 height 4
radio input "true"
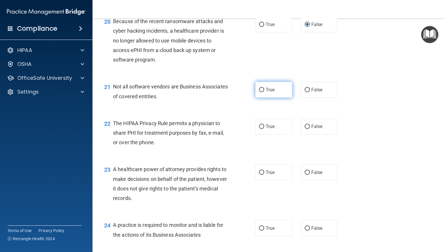
click at [259, 92] on input "True" at bounding box center [261, 90] width 5 height 4
radio input "true"
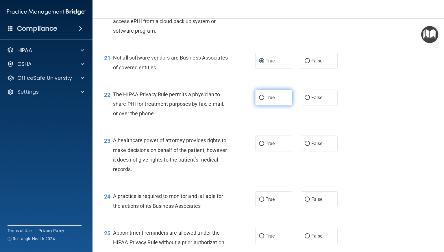
click at [259, 100] on input "True" at bounding box center [261, 98] width 5 height 4
radio input "true"
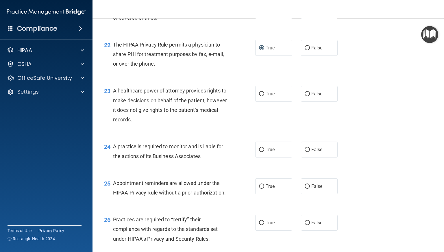
scroll to position [1097, 0]
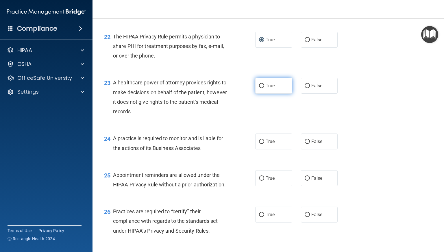
click at [259, 88] on input "True" at bounding box center [261, 86] width 5 height 4
radio input "true"
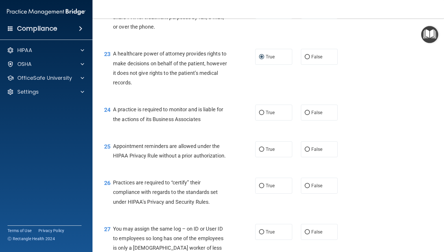
scroll to position [1155, 0]
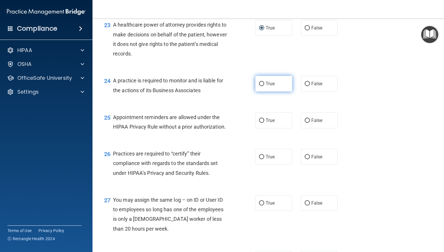
click at [259, 86] on input "True" at bounding box center [261, 84] width 5 height 4
radio input "true"
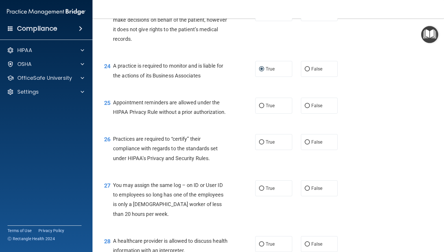
scroll to position [1184, 0]
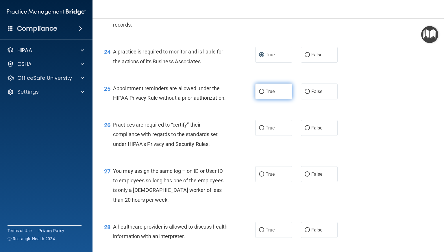
click at [259, 94] on input "True" at bounding box center [261, 92] width 5 height 4
radio input "true"
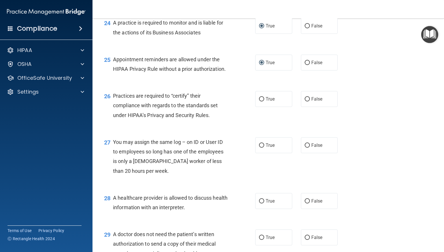
scroll to position [1242, 0]
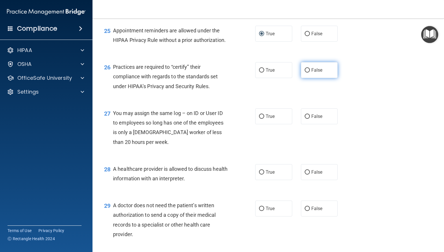
click at [304, 72] on input "False" at bounding box center [306, 70] width 5 height 4
radio input "true"
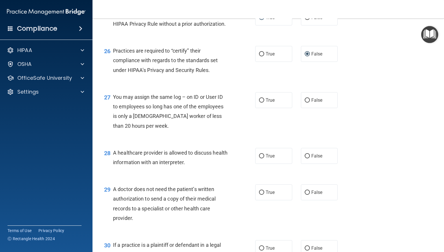
scroll to position [1271, 0]
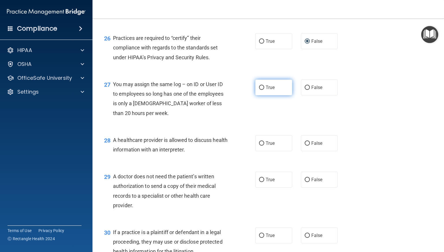
click at [256, 95] on label "True" at bounding box center [273, 87] width 37 height 16
click at [259, 90] on input "True" at bounding box center [261, 87] width 5 height 4
radio input "true"
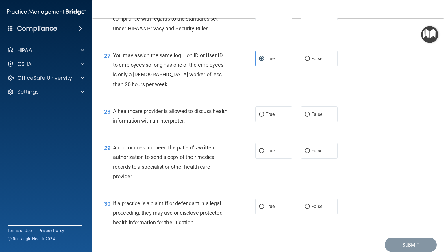
scroll to position [1329, 0]
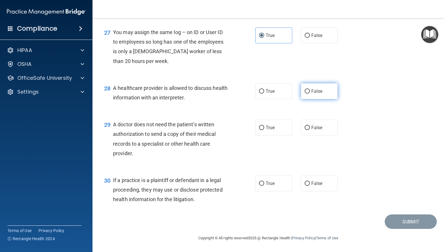
click at [304, 94] on input "False" at bounding box center [306, 91] width 5 height 4
radio input "true"
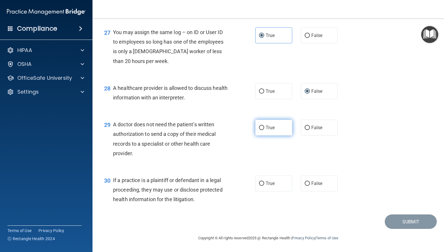
click at [259, 126] on input "True" at bounding box center [261, 128] width 5 height 4
radio input "true"
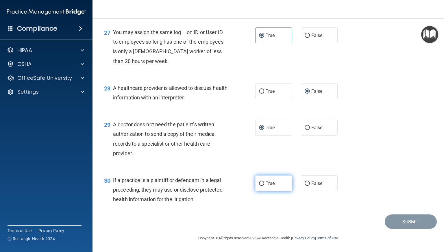
click at [259, 183] on input "True" at bounding box center [261, 183] width 5 height 4
radio input "true"
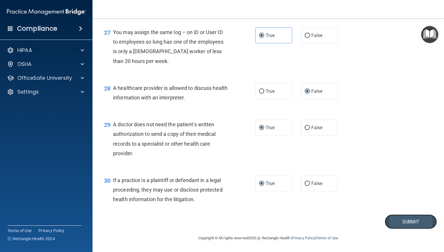
click at [402, 220] on button "Submit" at bounding box center [410, 221] width 52 height 15
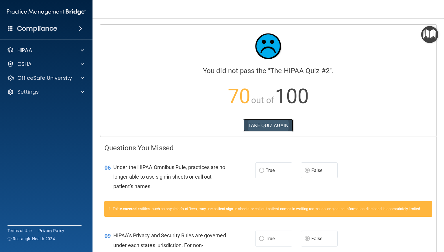
click at [264, 124] on button "TAKE QUIZ AGAIN" at bounding box center [268, 125] width 50 height 13
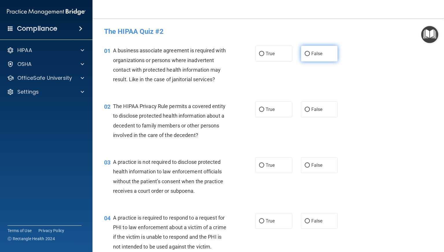
click at [305, 55] on input "False" at bounding box center [306, 54] width 5 height 4
radio input "true"
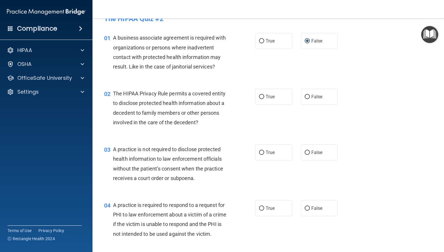
scroll to position [29, 0]
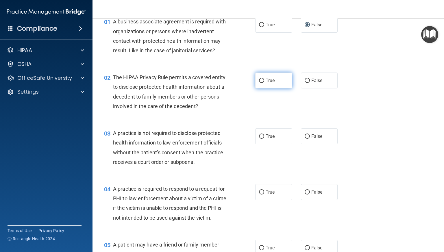
click at [259, 82] on input "True" at bounding box center [261, 81] width 5 height 4
radio input "true"
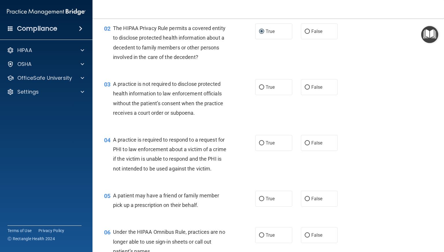
scroll to position [87, 0]
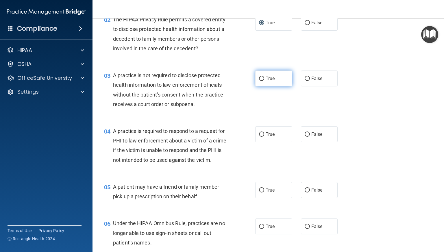
click at [259, 78] on input "True" at bounding box center [261, 79] width 5 height 4
radio input "true"
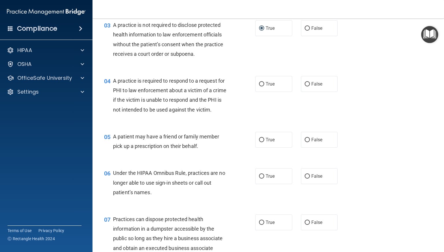
scroll to position [144, 0]
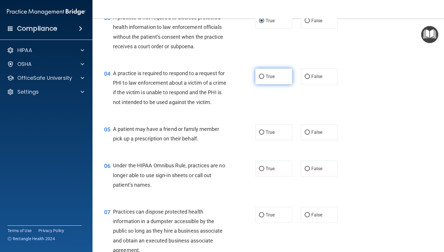
click at [259, 78] on input "True" at bounding box center [261, 77] width 5 height 4
radio input "true"
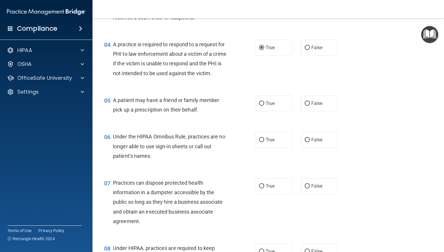
scroll to position [202, 0]
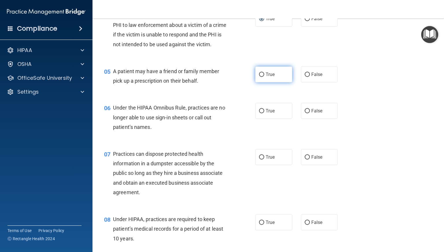
click at [259, 77] on input "True" at bounding box center [261, 74] width 5 height 4
radio input "true"
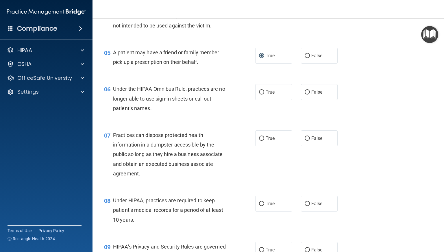
scroll to position [231, 0]
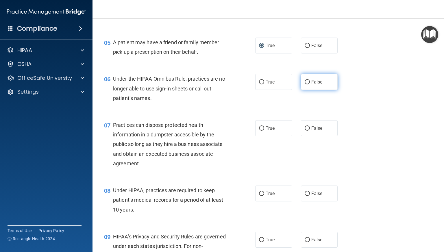
click at [305, 84] on input "False" at bounding box center [306, 82] width 5 height 4
radio input "true"
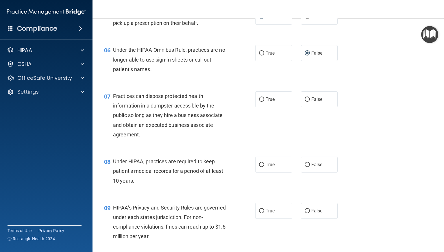
scroll to position [289, 0]
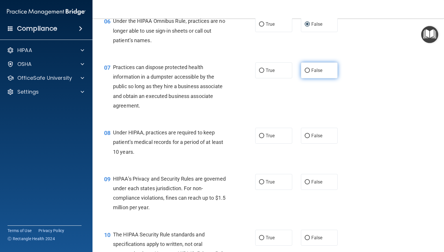
click at [305, 73] on input "False" at bounding box center [306, 70] width 5 height 4
radio input "true"
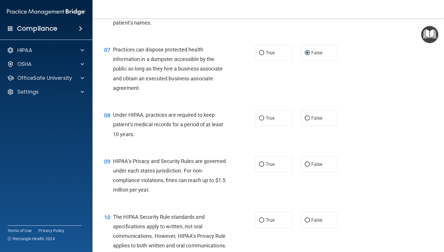
scroll to position [318, 0]
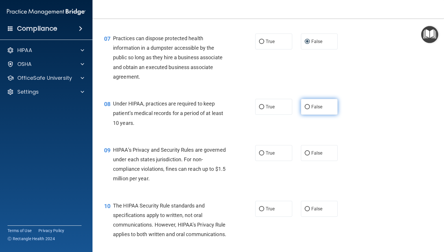
click at [304, 109] on input "False" at bounding box center [306, 107] width 5 height 4
radio input "true"
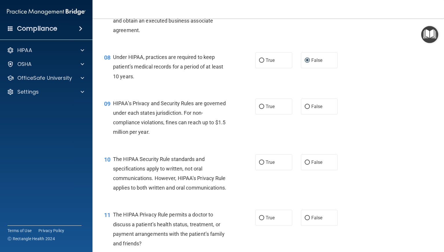
scroll to position [375, 0]
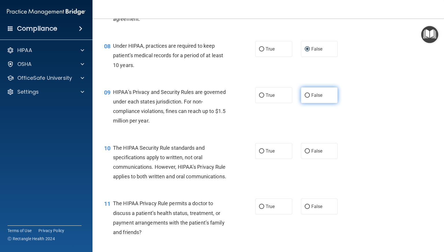
click at [304, 98] on input "False" at bounding box center [306, 95] width 5 height 4
radio input "true"
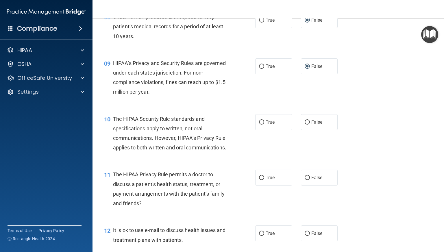
scroll to position [433, 0]
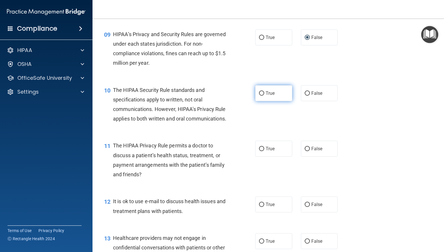
click at [259, 96] on input "True" at bounding box center [261, 93] width 5 height 4
radio input "true"
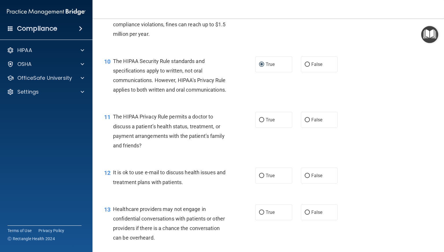
scroll to position [491, 0]
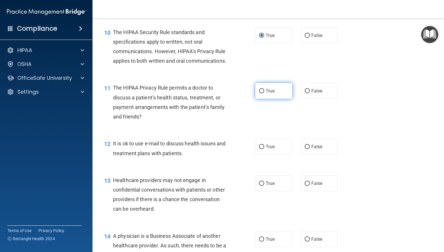
click at [259, 93] on input "True" at bounding box center [261, 91] width 5 height 4
radio input "true"
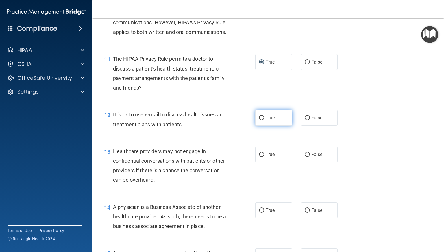
click at [259, 120] on input "True" at bounding box center [261, 118] width 5 height 4
radio input "true"
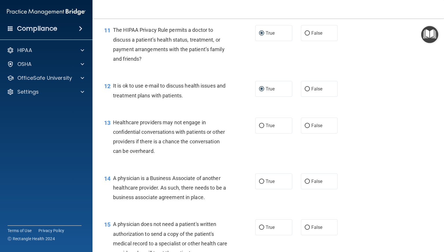
scroll to position [578, 0]
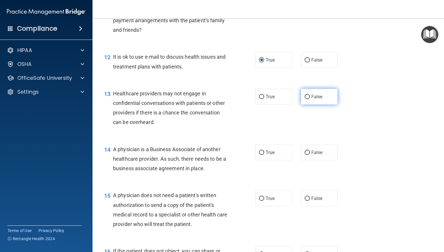
click at [304, 99] on input "False" at bounding box center [306, 97] width 5 height 4
radio input "true"
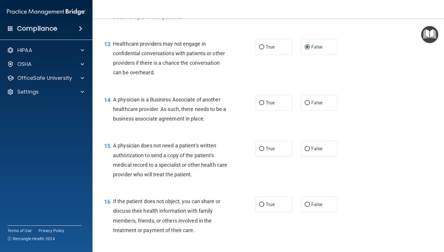
scroll to position [635, 0]
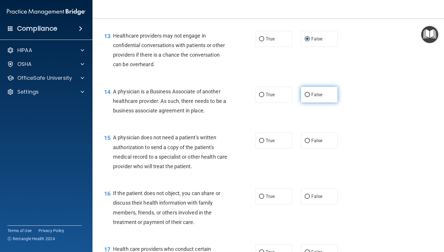
click at [305, 103] on label "False" at bounding box center [319, 95] width 37 height 16
click at [305, 97] on input "False" at bounding box center [306, 95] width 5 height 4
radio input "true"
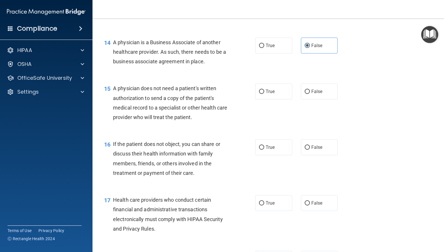
scroll to position [693, 0]
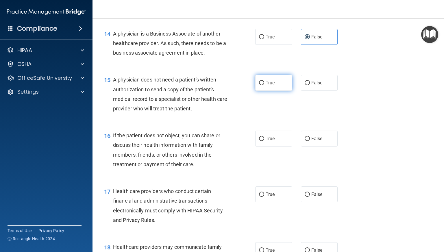
click at [260, 91] on label "True" at bounding box center [273, 83] width 37 height 16
click at [260, 85] on input "True" at bounding box center [261, 83] width 5 height 4
radio input "true"
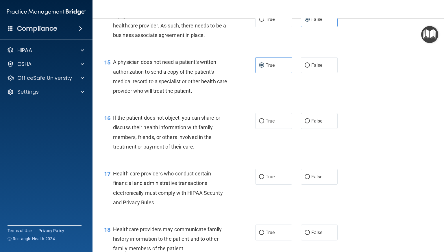
scroll to position [722, 0]
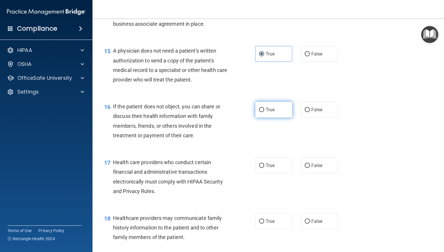
click at [259, 112] on input "True" at bounding box center [261, 110] width 5 height 4
radio input "true"
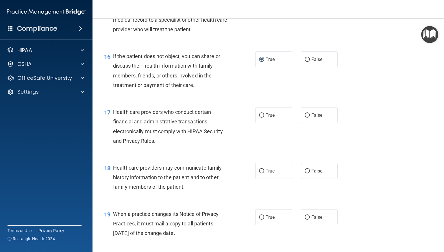
scroll to position [780, 0]
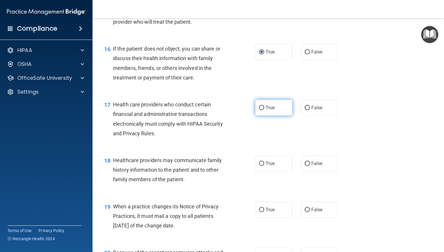
click at [259, 110] on input "True" at bounding box center [261, 108] width 5 height 4
radio input "true"
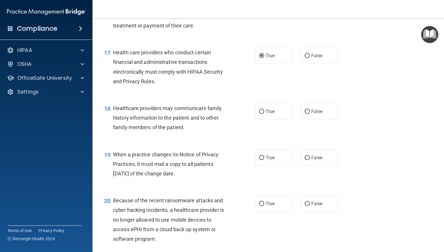
scroll to position [838, 0]
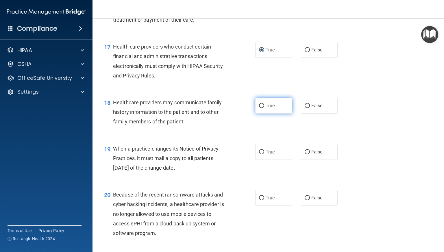
click at [256, 114] on label "True" at bounding box center [273, 106] width 37 height 16
click at [259, 108] on input "True" at bounding box center [261, 106] width 5 height 4
radio input "true"
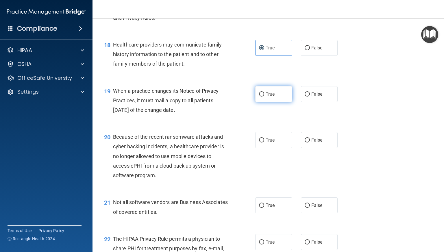
drag, startPoint x: 259, startPoint y: 112, endPoint x: 265, endPoint y: 116, distance: 7.6
click at [259, 96] on input "True" at bounding box center [261, 94] width 5 height 4
radio input "true"
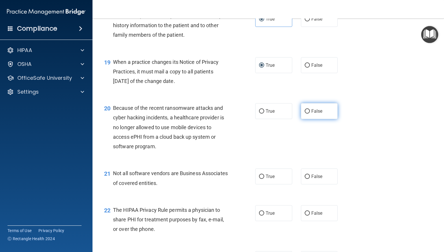
click at [304, 114] on input "False" at bounding box center [306, 111] width 5 height 4
radio input "true"
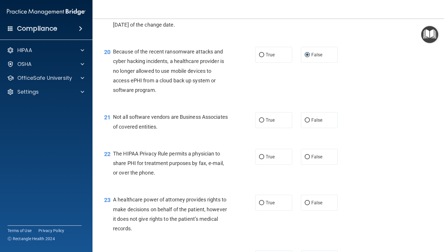
scroll to position [982, 0]
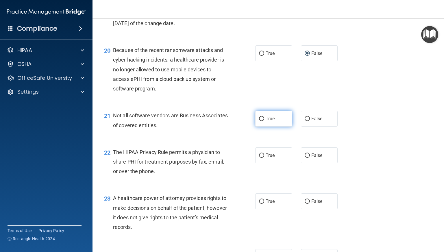
click at [260, 121] on input "True" at bounding box center [261, 119] width 5 height 4
radio input "true"
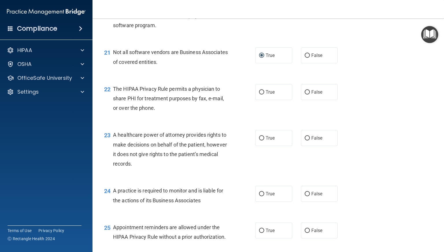
scroll to position [1045, 0]
click at [259, 94] on input "True" at bounding box center [261, 92] width 5 height 4
radio input "true"
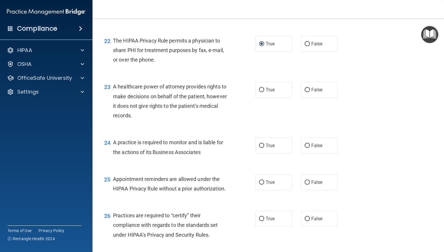
scroll to position [1095, 0]
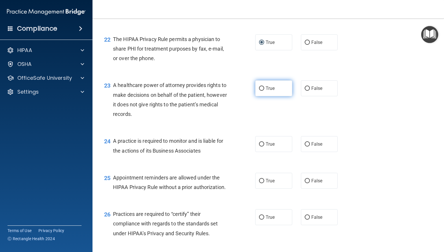
click at [255, 96] on label "True" at bounding box center [273, 88] width 37 height 16
click at [259, 91] on input "True" at bounding box center [261, 88] width 5 height 4
radio input "true"
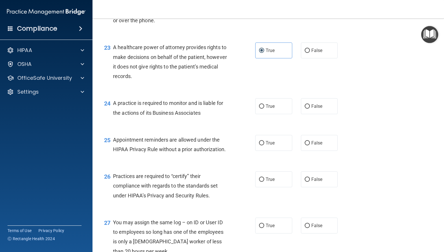
scroll to position [1134, 0]
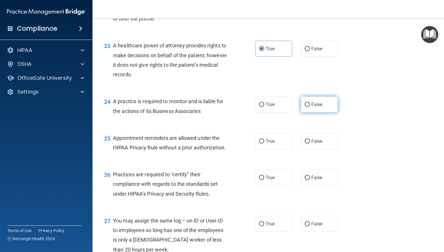
click at [304, 107] on input "False" at bounding box center [306, 105] width 5 height 4
radio input "true"
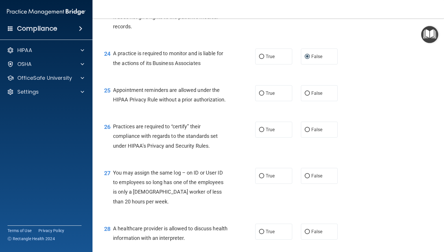
scroll to position [1183, 0]
click at [259, 95] on input "True" at bounding box center [261, 93] width 5 height 4
radio input "true"
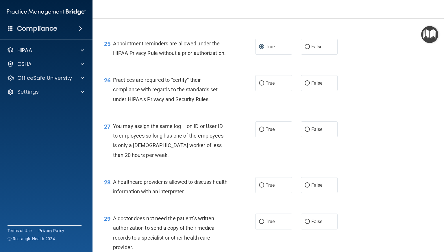
scroll to position [1230, 0]
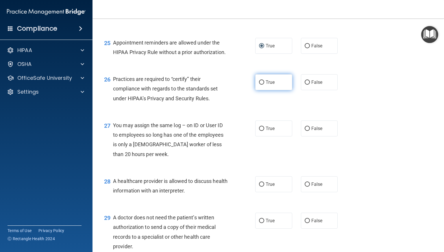
click at [259, 85] on input "True" at bounding box center [261, 82] width 5 height 4
radio input "true"
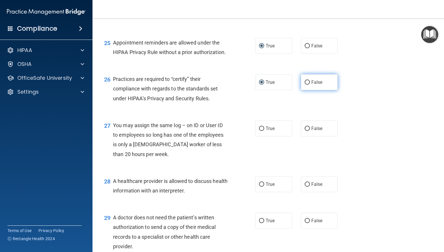
click at [304, 85] on input "False" at bounding box center [306, 82] width 5 height 4
radio input "true"
radio input "false"
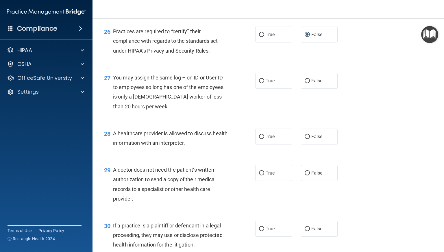
scroll to position [1279, 0]
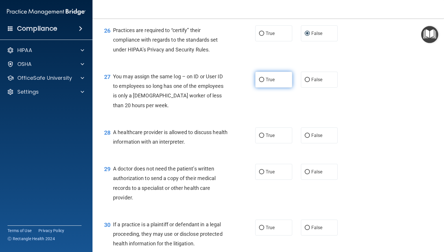
click at [259, 82] on input "True" at bounding box center [261, 80] width 5 height 4
radio input "true"
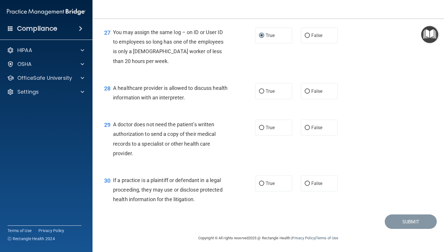
scroll to position [1342, 0]
click at [259, 92] on input "True" at bounding box center [261, 91] width 5 height 4
radio input "true"
click at [259, 128] on input "True" at bounding box center [261, 128] width 5 height 4
radio input "true"
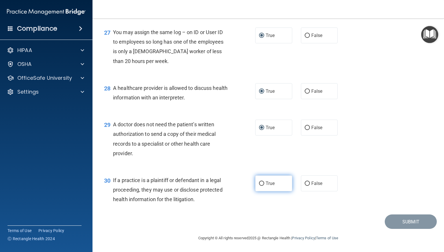
click at [259, 185] on input "True" at bounding box center [261, 183] width 5 height 4
radio input "true"
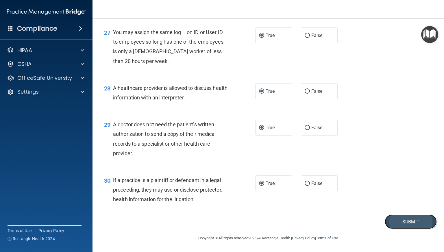
click at [402, 220] on button "Submit" at bounding box center [410, 221] width 52 height 15
click at [404, 221] on button "Submit" at bounding box center [410, 221] width 52 height 15
click at [403, 220] on button "Submit" at bounding box center [410, 221] width 52 height 15
click at [304, 185] on input "False" at bounding box center [306, 183] width 5 height 4
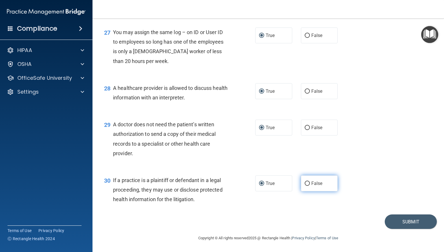
radio input "true"
click at [252, 184] on div "30 If a practice is a plaintiff or defendant in a legal proceeding, they may us…" at bounding box center [179, 191] width 168 height 32
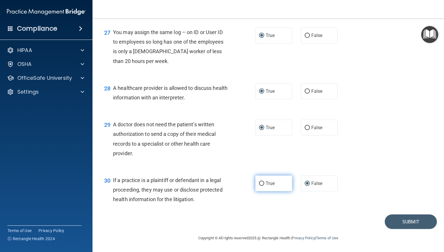
click at [259, 183] on input "True" at bounding box center [261, 183] width 5 height 4
radio input "true"
radio input "false"
click at [405, 218] on button "Submit" at bounding box center [410, 221] width 52 height 15
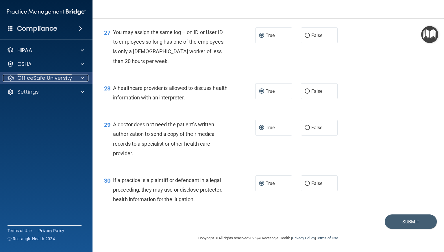
click at [55, 80] on p "OfficeSafe University" at bounding box center [44, 78] width 55 height 7
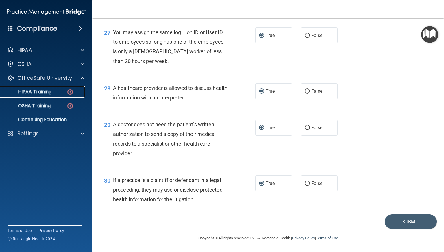
click at [43, 90] on p "HIPAA Training" at bounding box center [28, 92] width 48 height 6
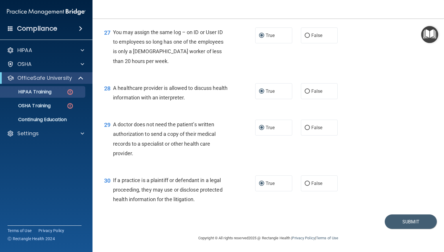
click at [346, 214] on div "30 If a practice is a plaintiff or defendant in a legal proceeding, they may us…" at bounding box center [268, 191] width 337 height 46
click at [406, 222] on button "Submit" at bounding box center [410, 221] width 52 height 15
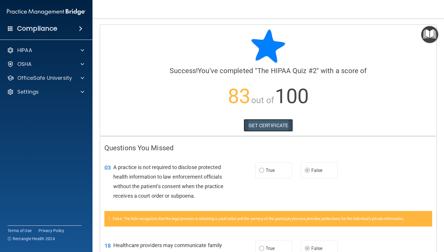
click at [273, 125] on link "GET CERTIFICATE" at bounding box center [267, 125] width 49 height 13
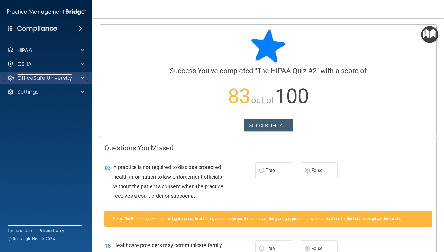
click at [52, 80] on p "OfficeSafe University" at bounding box center [44, 78] width 55 height 7
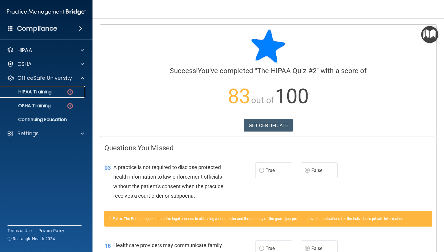
click at [44, 91] on p "HIPAA Training" at bounding box center [28, 92] width 48 height 6
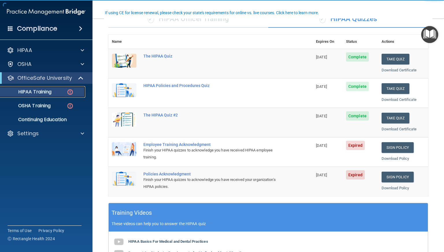
scroll to position [53, 0]
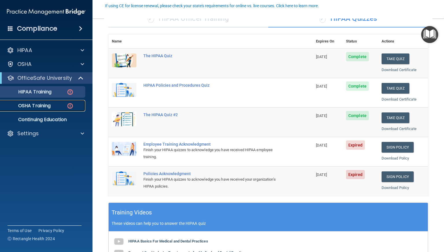
click at [53, 103] on div "OSHA Training" at bounding box center [43, 106] width 79 height 6
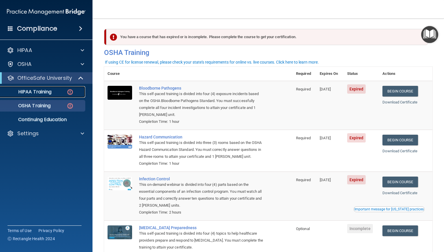
click at [36, 89] on p "HIPAA Training" at bounding box center [28, 92] width 48 height 6
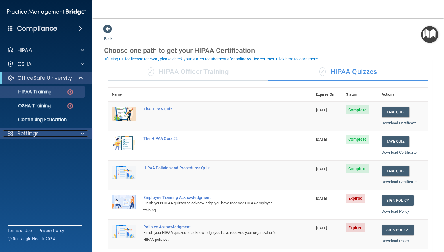
click at [40, 131] on div "Settings" at bounding box center [39, 133] width 72 height 7
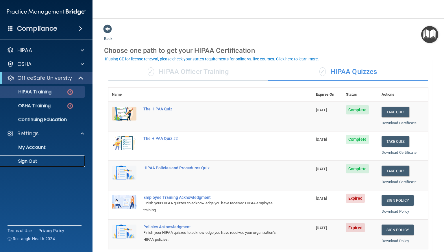
click at [30, 162] on p "Sign Out" at bounding box center [43, 161] width 79 height 6
